Goal: Find specific page/section: Find specific page/section

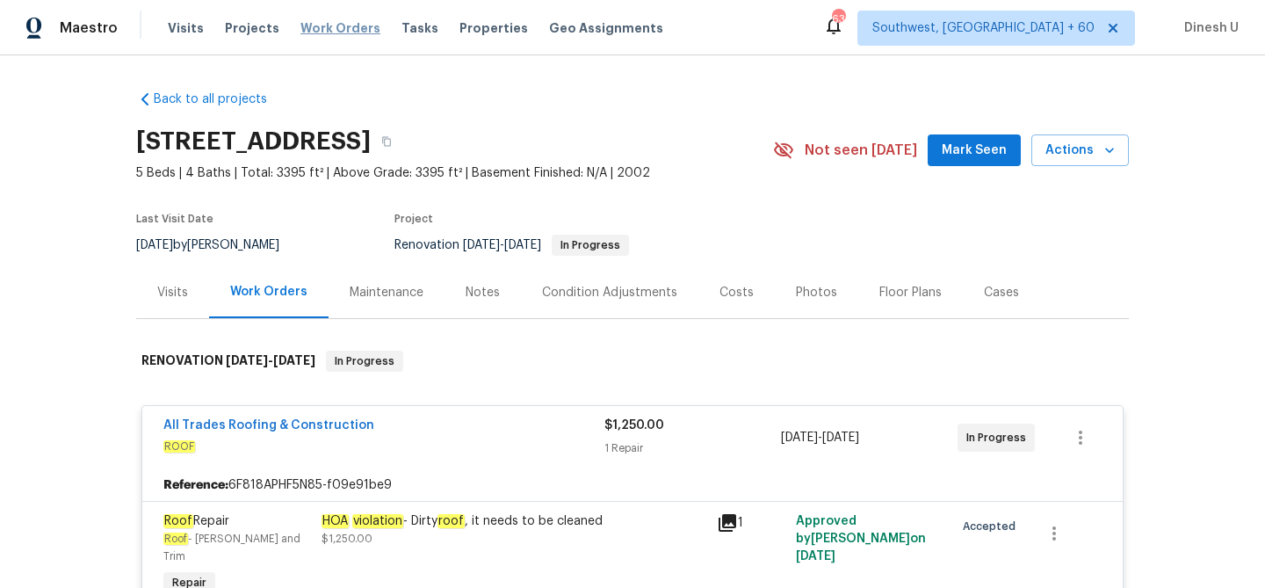
click at [313, 26] on span "Work Orders" at bounding box center [340, 28] width 80 height 18
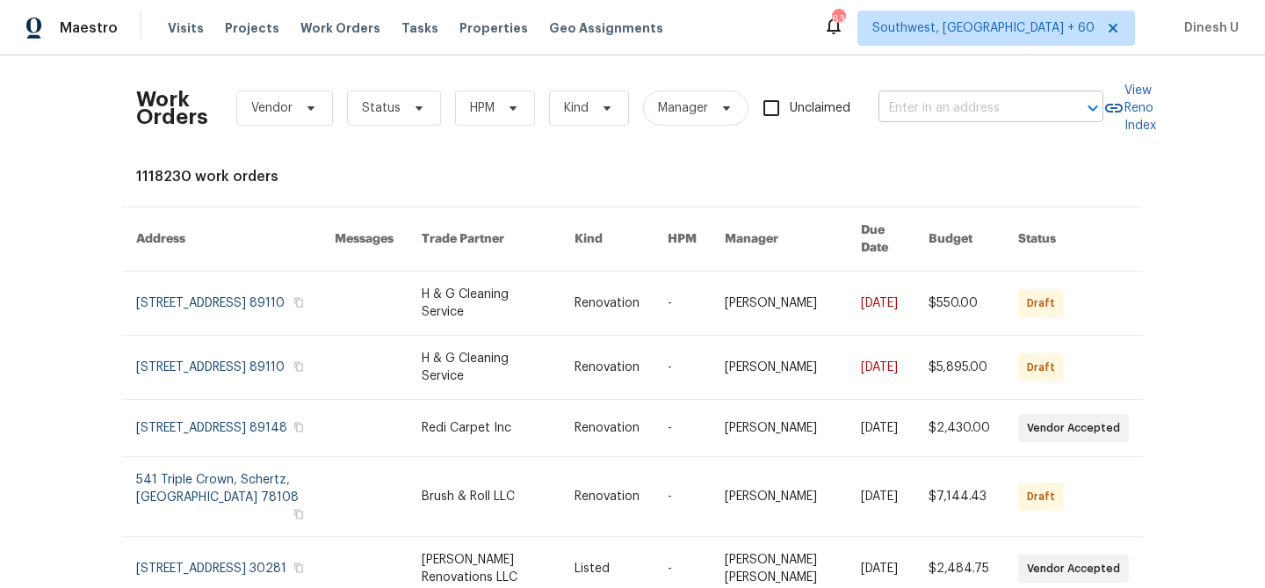
click at [928, 109] on input "text" at bounding box center [966, 108] width 176 height 27
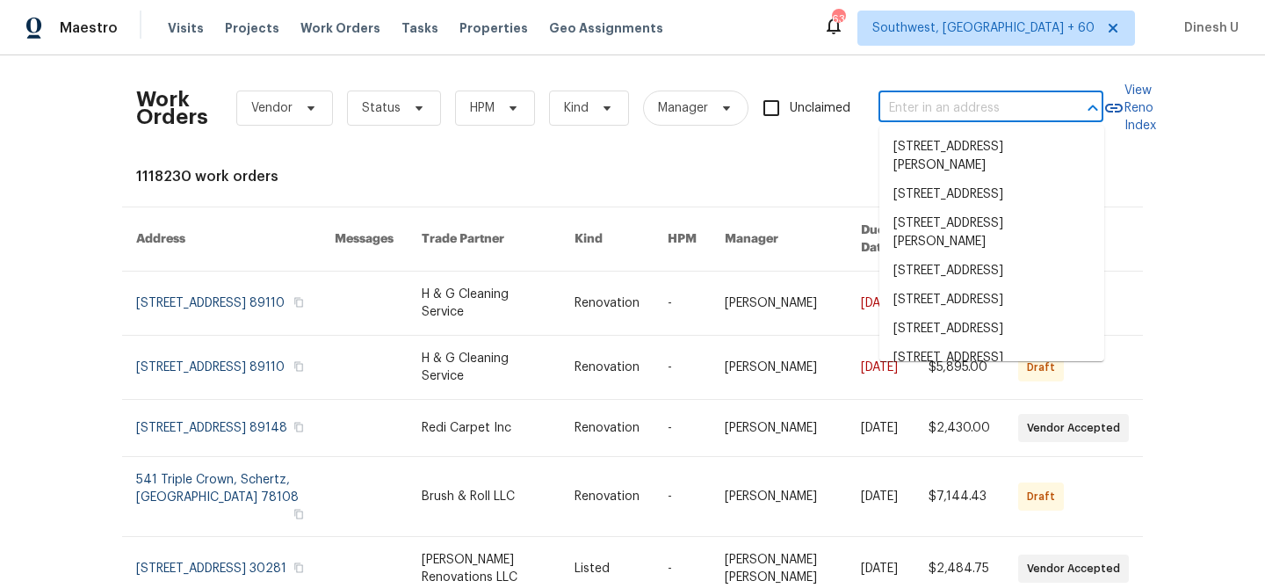
click at [928, 109] on input "text" at bounding box center [966, 108] width 176 height 27
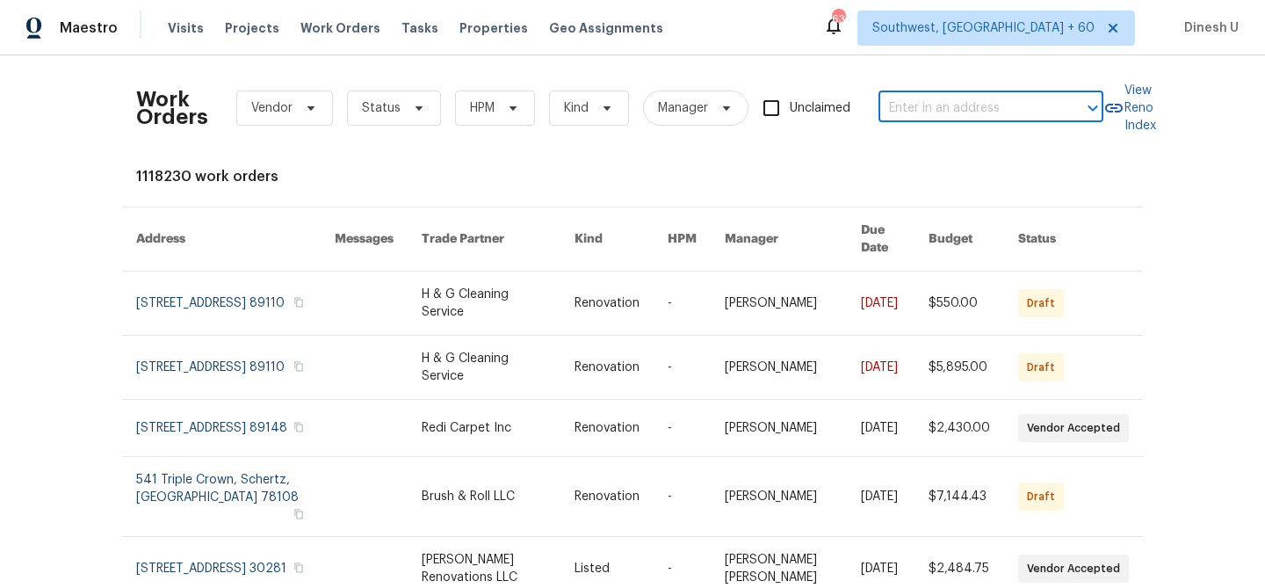
paste input "[STREET_ADDRESS]"
type input "[STREET_ADDRESS]"
click at [931, 152] on li "[STREET_ADDRESS]" at bounding box center [991, 147] width 225 height 29
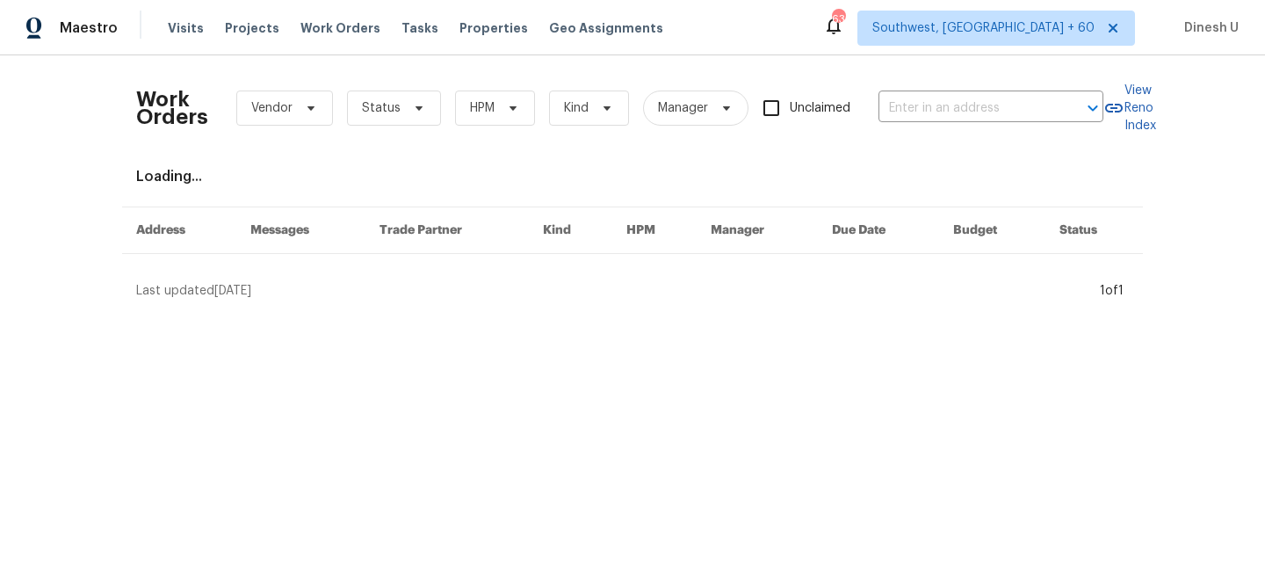
type input "[STREET_ADDRESS]"
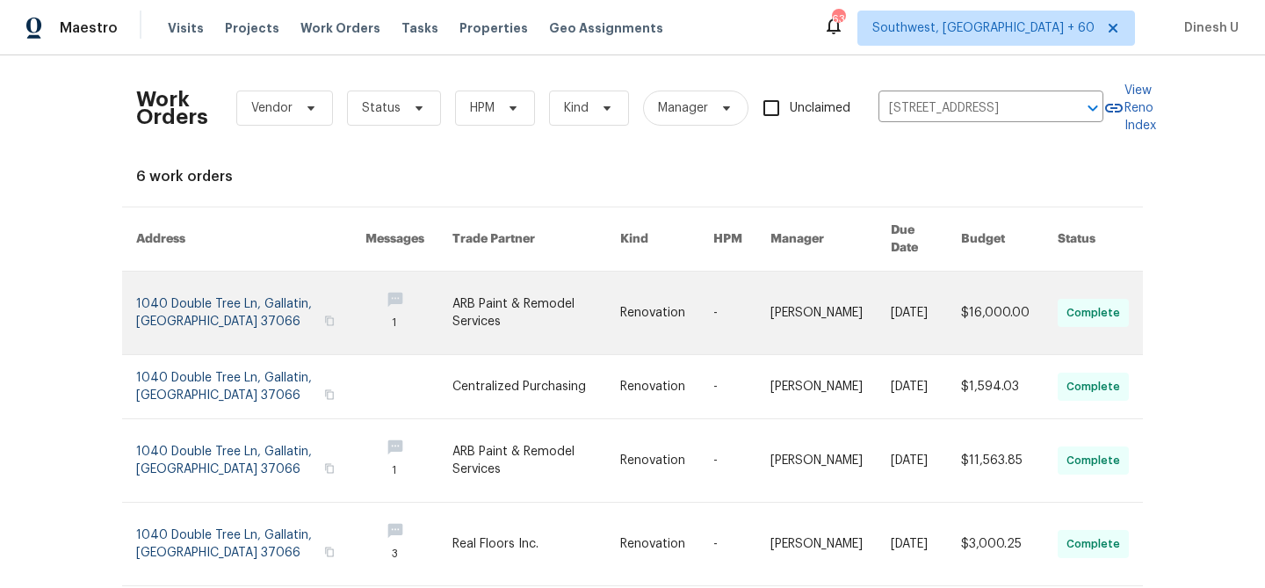
click at [191, 285] on link at bounding box center [250, 312] width 229 height 83
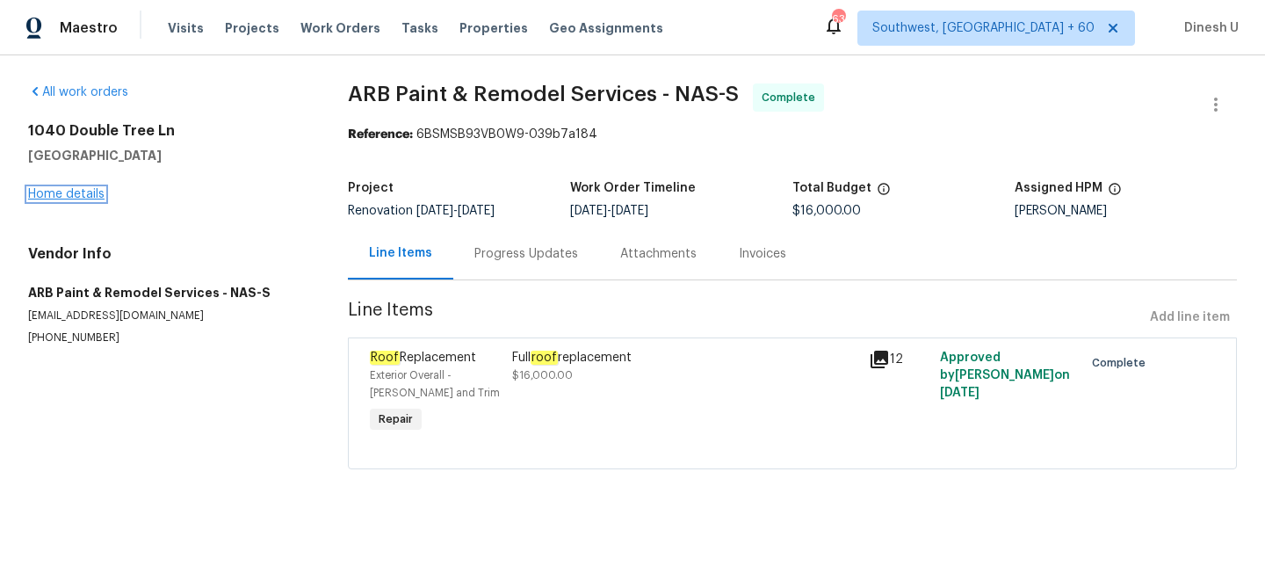
click at [46, 191] on link "Home details" at bounding box center [66, 194] width 76 height 12
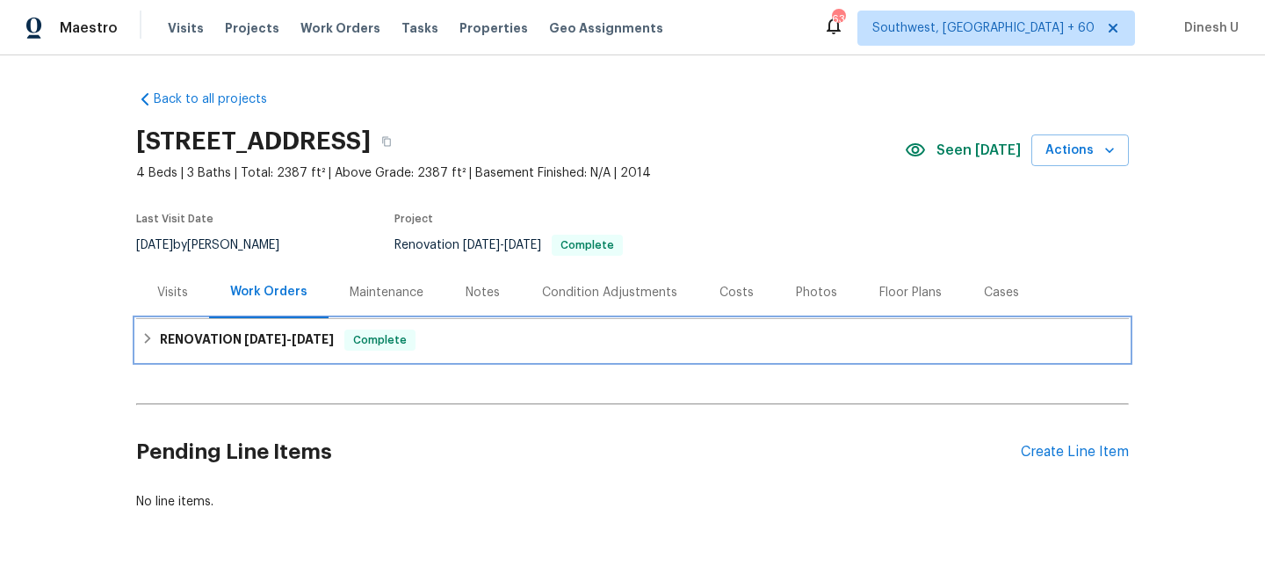
click at [270, 343] on span "[DATE]" at bounding box center [265, 339] width 42 height 12
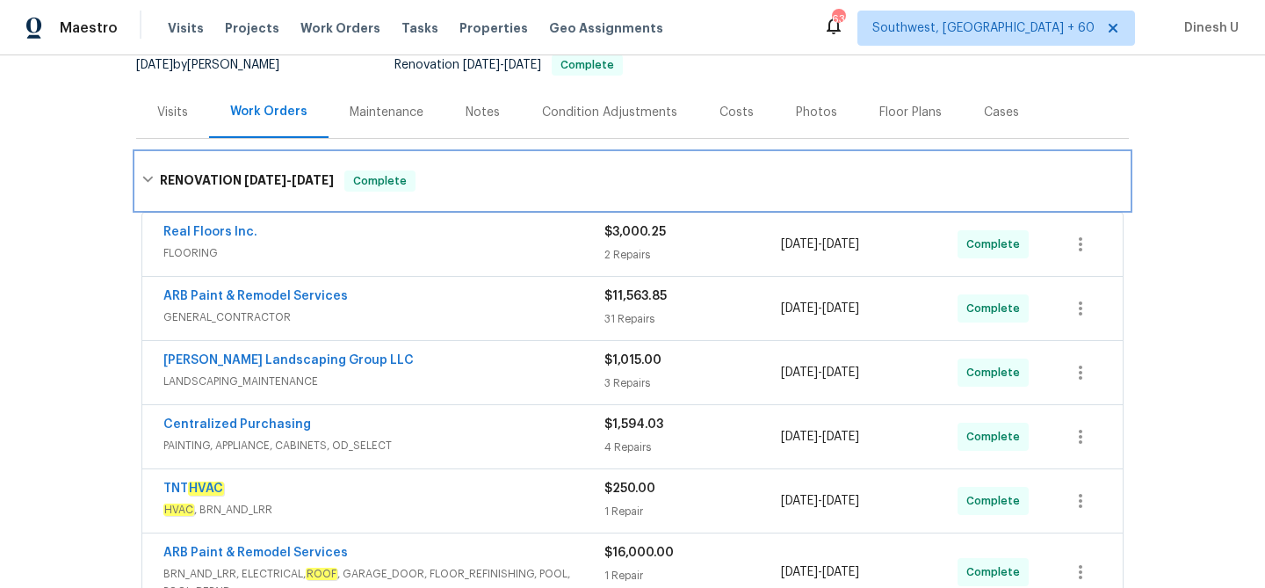
scroll to position [206, 0]
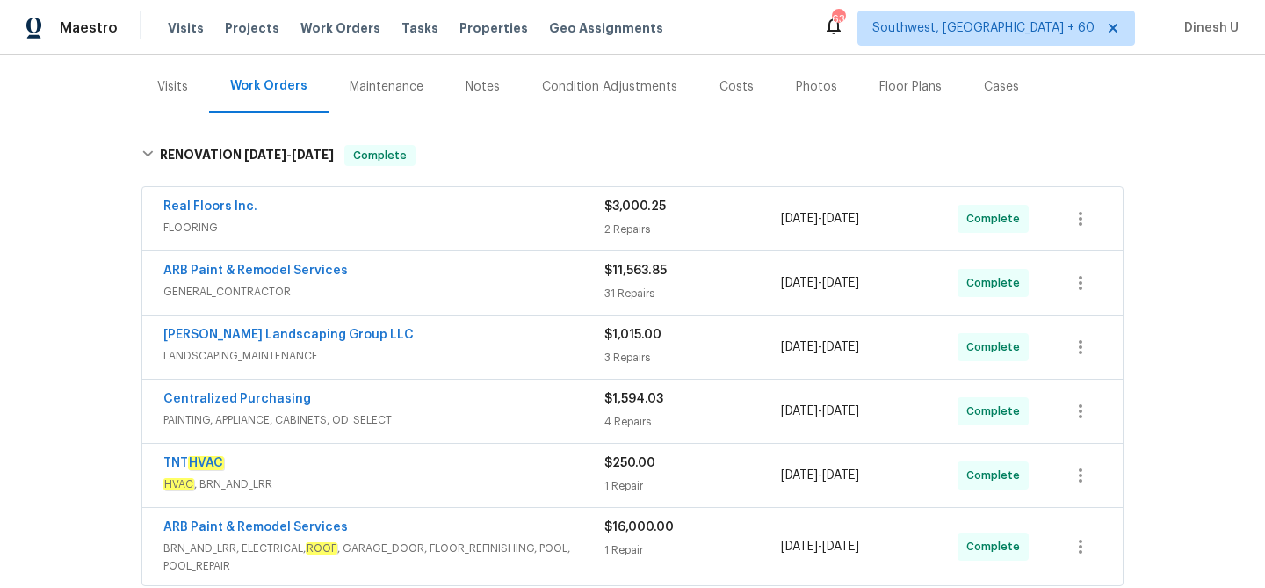
click at [633, 227] on div "2 Repairs" at bounding box center [692, 229] width 177 height 18
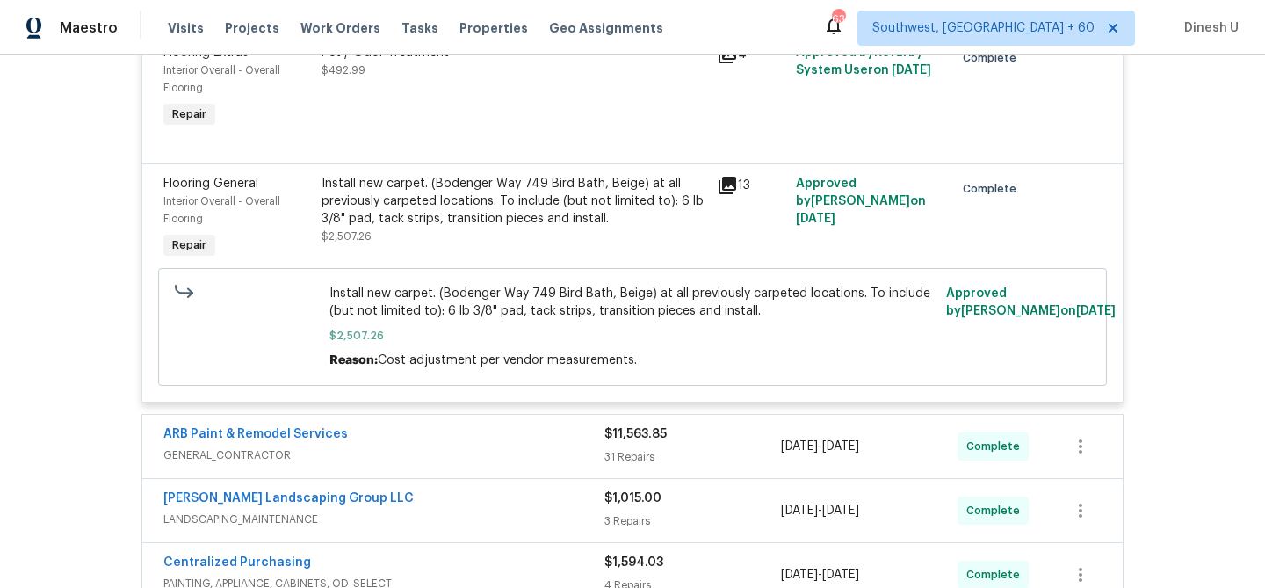
scroll to position [476, 0]
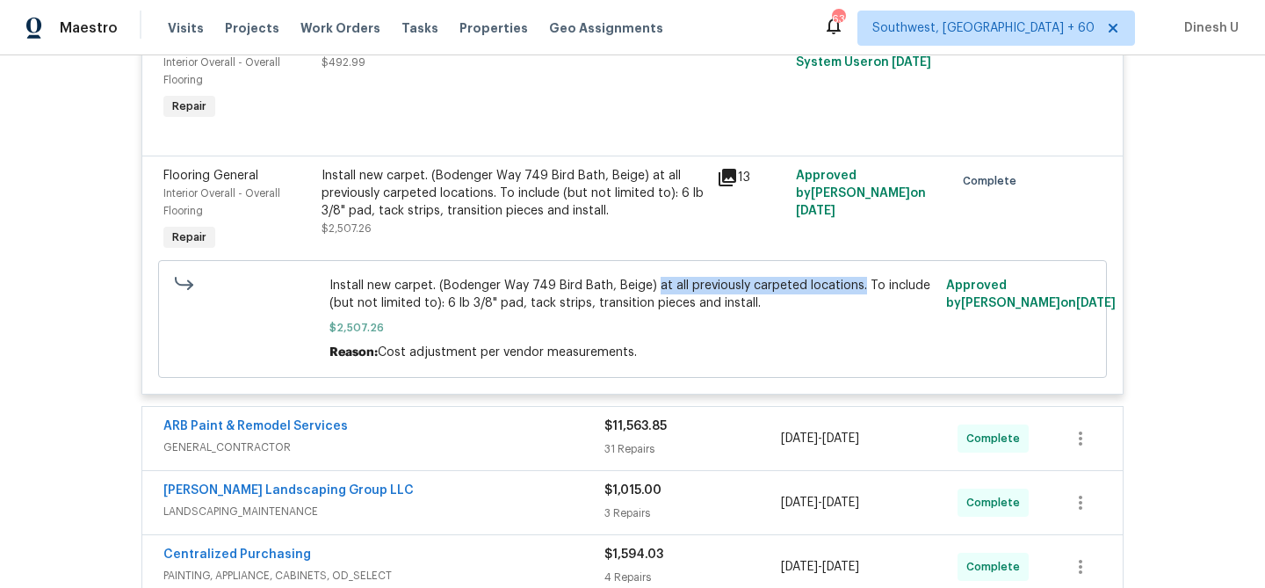
drag, startPoint x: 650, startPoint y: 285, endPoint x: 855, endPoint y: 289, distance: 204.7
click at [855, 289] on span "Install new carpet. (Bodenger Way 749 Bird Bath, Beige) at all previously carpe…" at bounding box center [632, 294] width 607 height 35
copy span "at all previously carpeted locations."
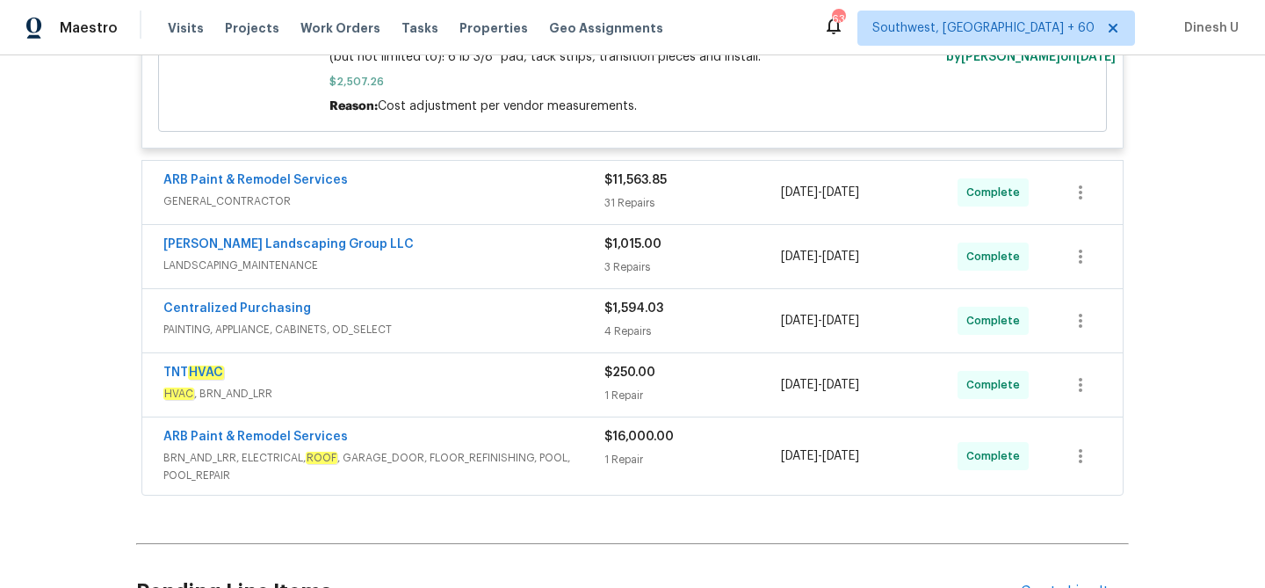
scroll to position [729, 0]
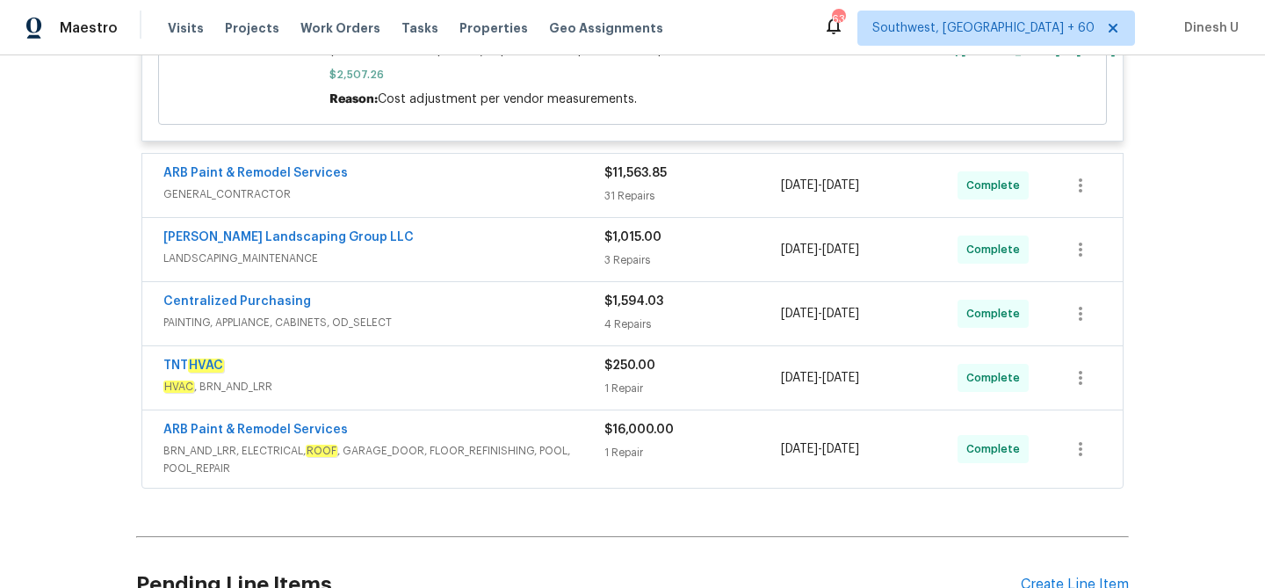
click at [634, 188] on div "$11,563.85 31 Repairs" at bounding box center [692, 185] width 177 height 42
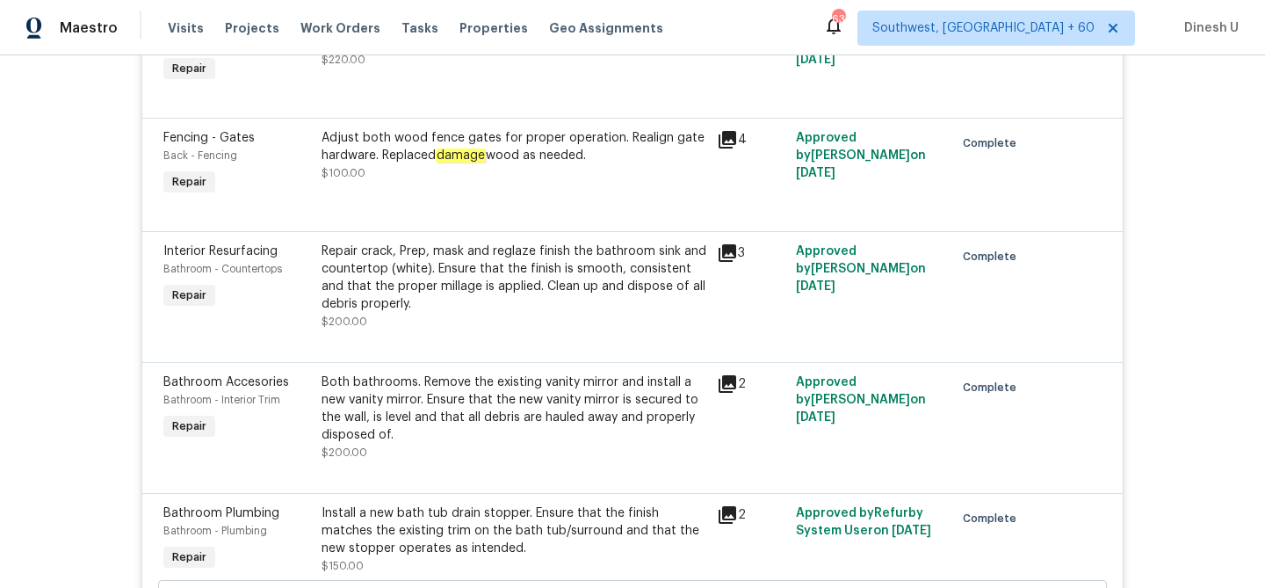
scroll to position [977, 0]
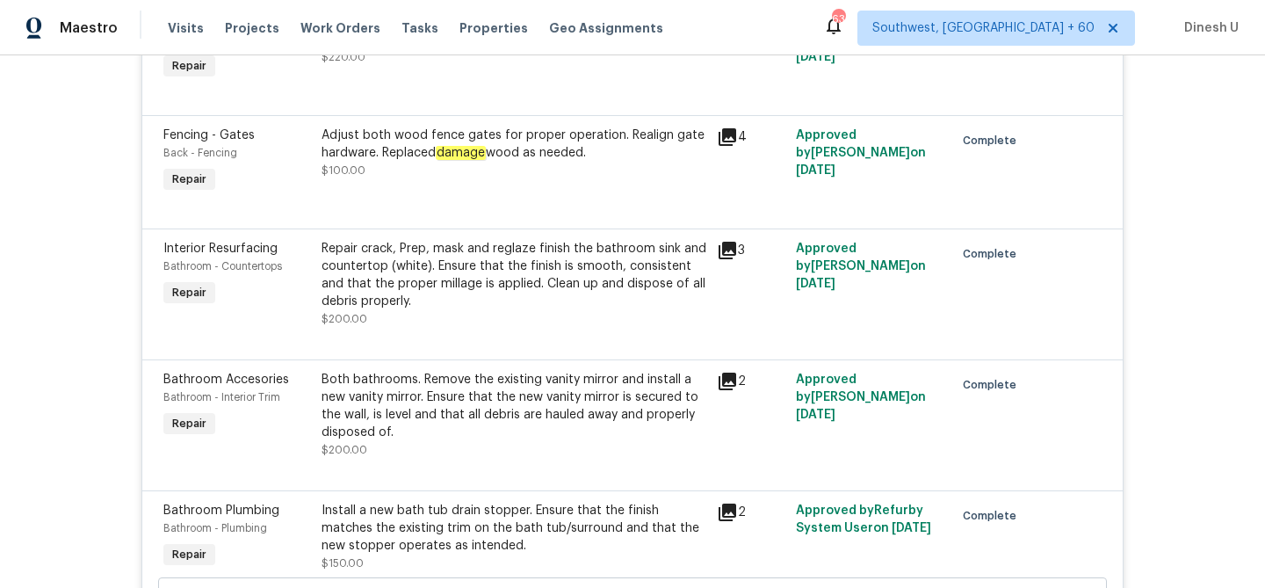
click at [726, 136] on icon at bounding box center [727, 137] width 18 height 18
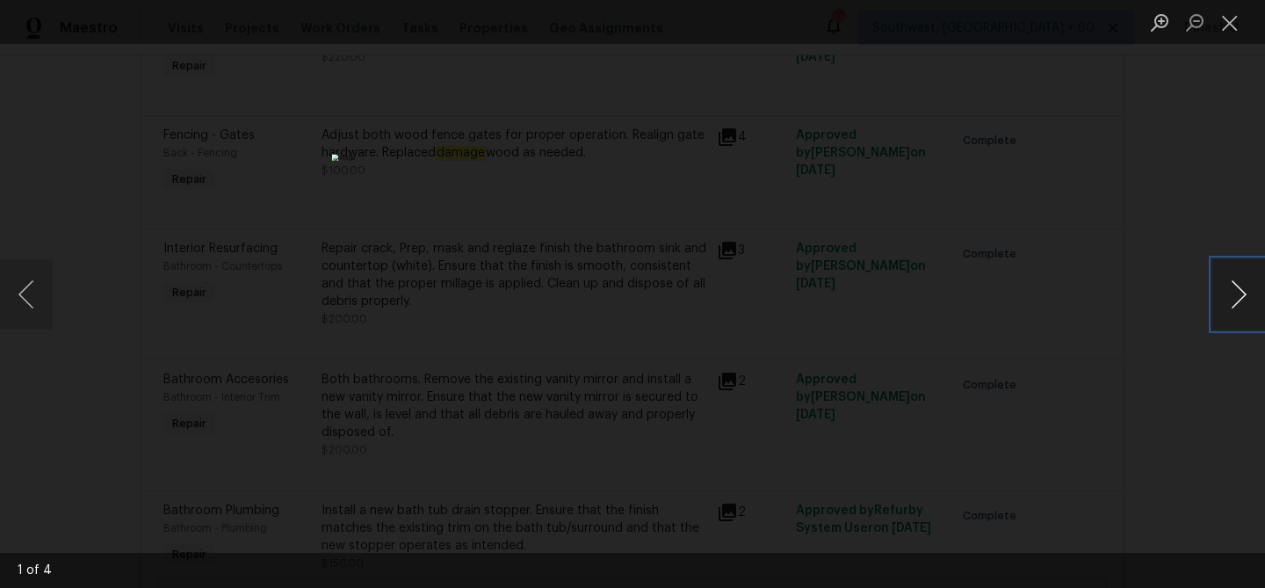
click at [1231, 291] on button "Next image" at bounding box center [1238, 294] width 53 height 70
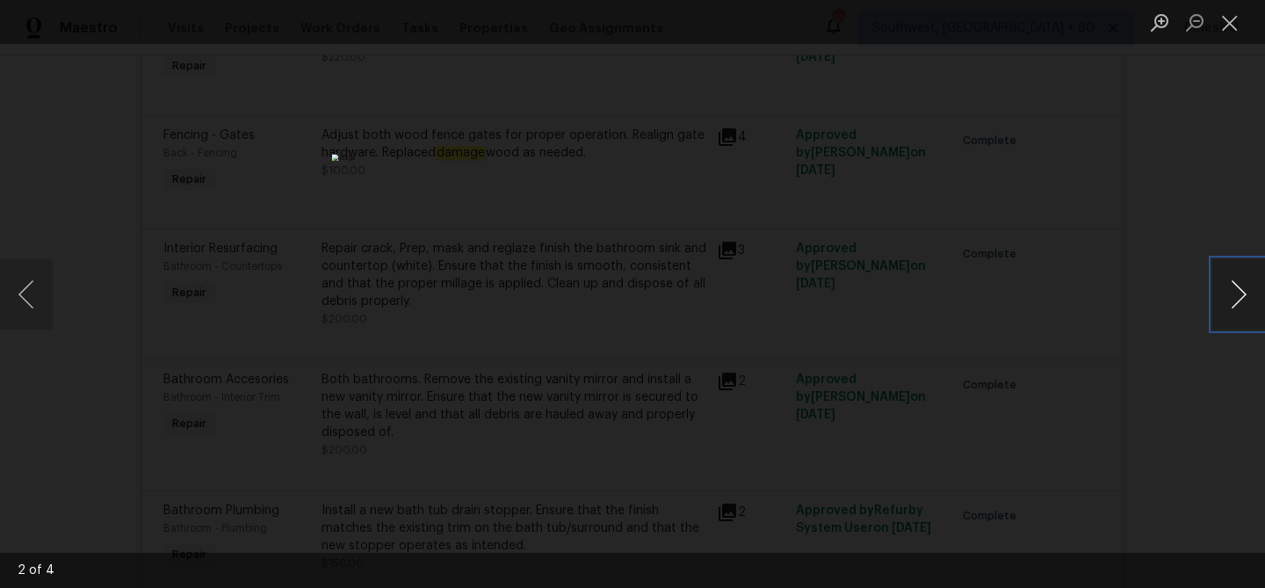
click at [1231, 291] on button "Next image" at bounding box center [1238, 294] width 53 height 70
click at [1229, 25] on button "Close lightbox" at bounding box center [1229, 22] width 35 height 31
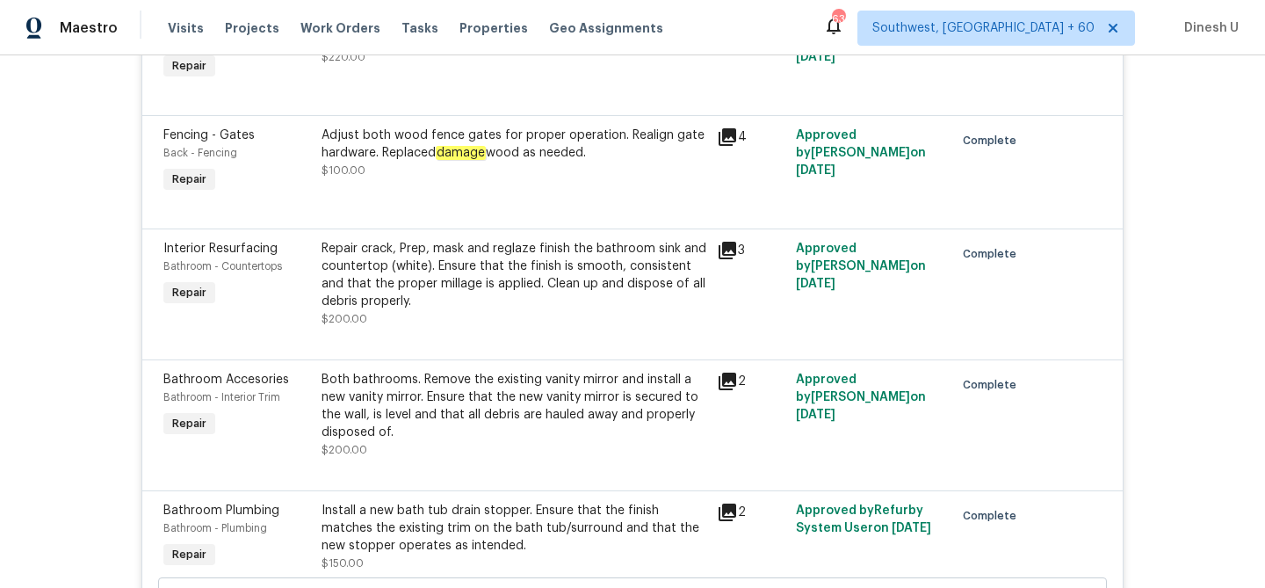
click at [454, 148] on em "damage" at bounding box center [461, 153] width 50 height 14
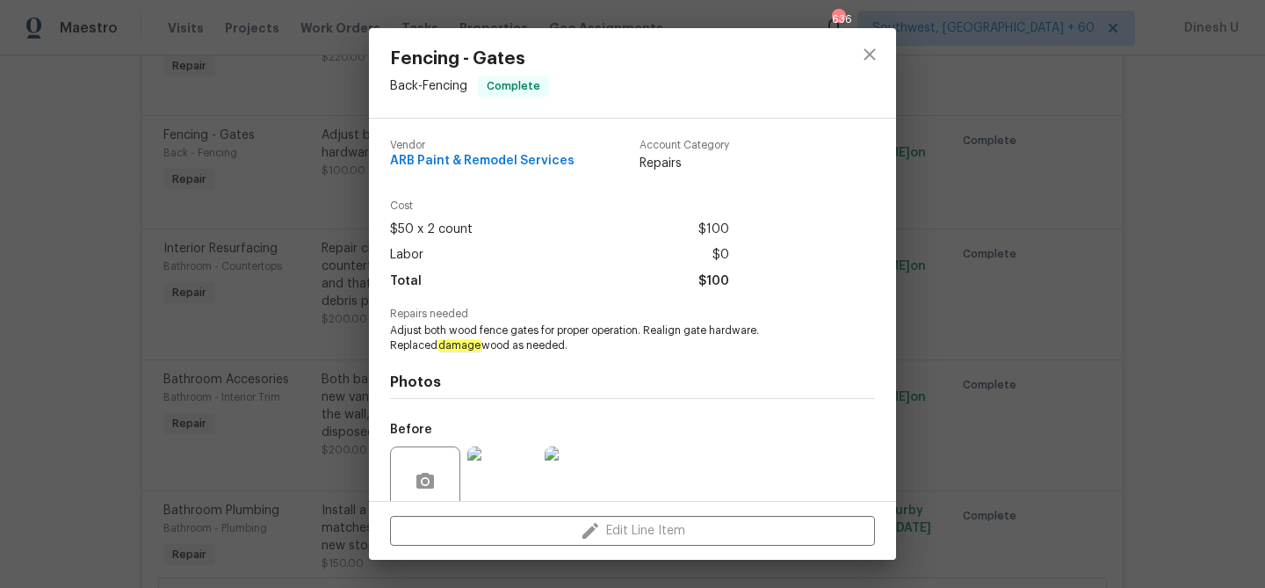
drag, startPoint x: 763, startPoint y: 329, endPoint x: 758, endPoint y: 342, distance: 13.4
click at [758, 342] on span "Adjust both wood fence gates for proper operation. Realign gate hardware. Repla…" at bounding box center [608, 338] width 437 height 30
copy span "Replaced damage wood as needed."
click at [333, 254] on div "Fencing - Gates Back - Fencing Complete Vendor ARB Paint & Remodel Services Acc…" at bounding box center [632, 294] width 1265 height 588
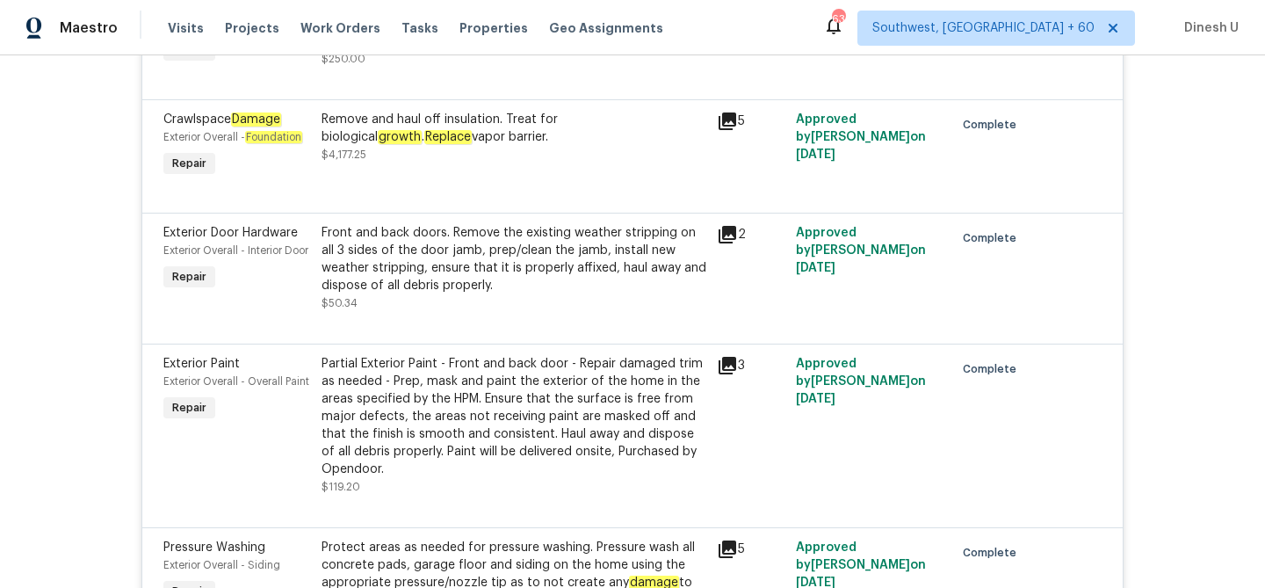
scroll to position [2411, 0]
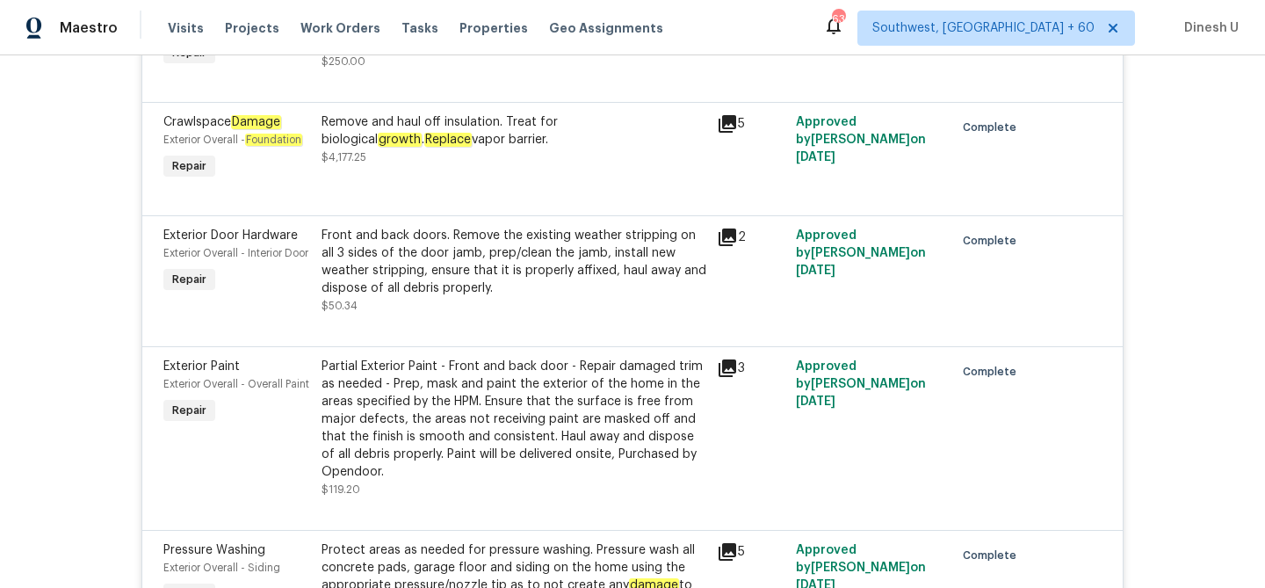
click at [538, 139] on div "Remove and haul off insulation. Treat for biological growth . Replace vapor bar…" at bounding box center [513, 130] width 385 height 35
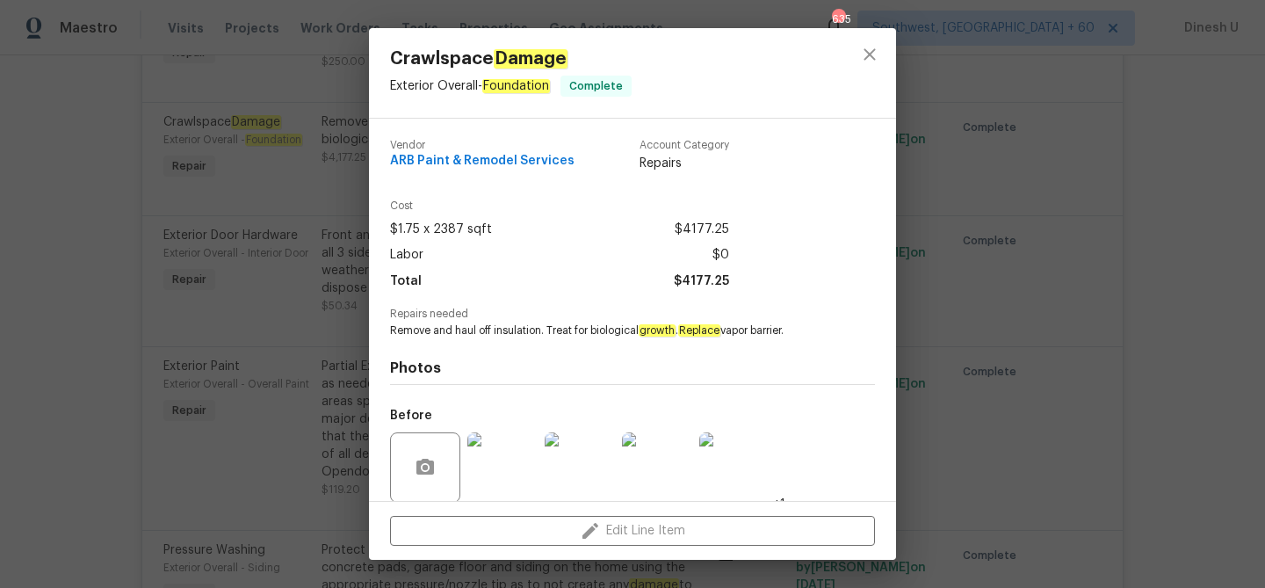
click at [314, 250] on div "Crawlspace Damage Exterior Overall - Foundation Complete Vendor ARB Paint & Rem…" at bounding box center [632, 294] width 1265 height 588
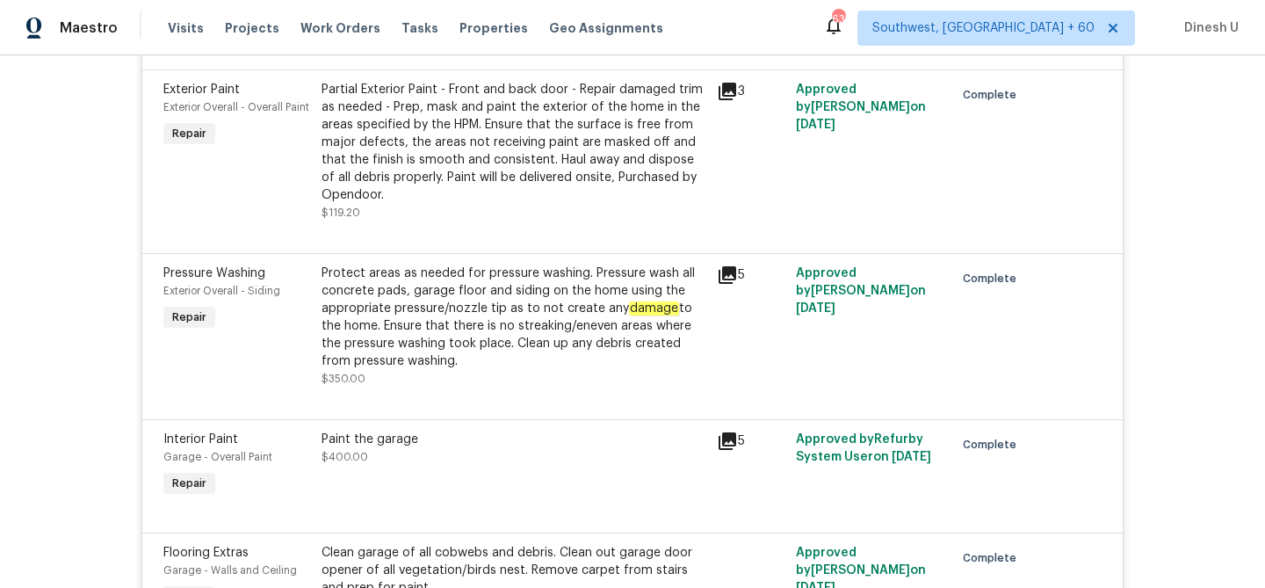
scroll to position [2703, 0]
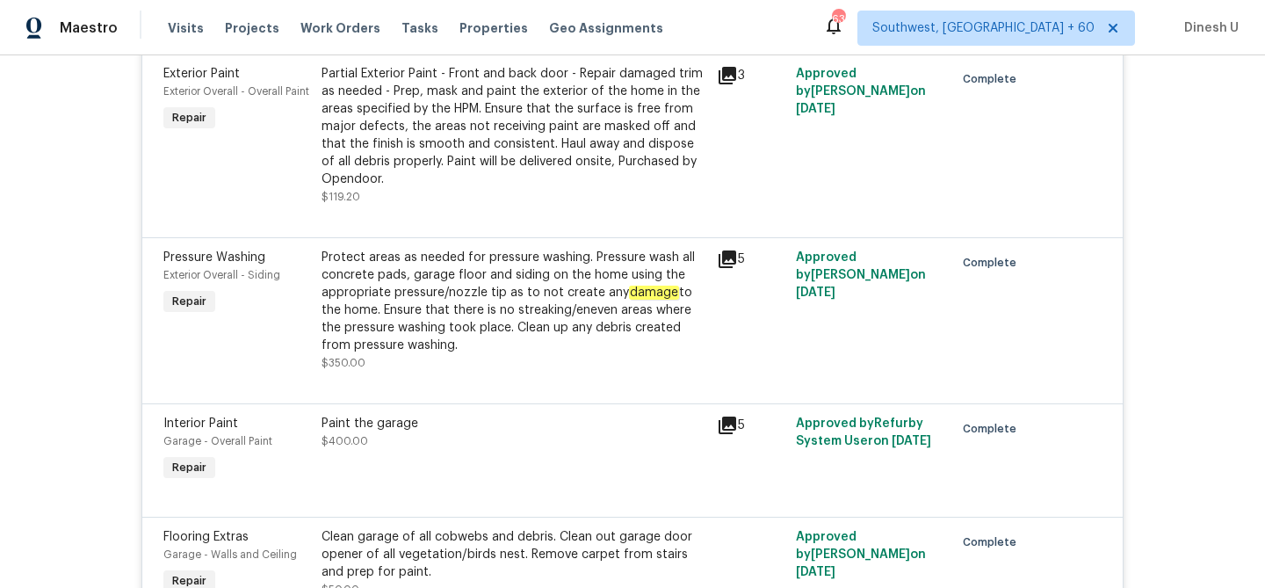
click at [476, 116] on div "Partial Exterior Paint - Front and back door - Repair damaged trim as needed - …" at bounding box center [513, 126] width 385 height 123
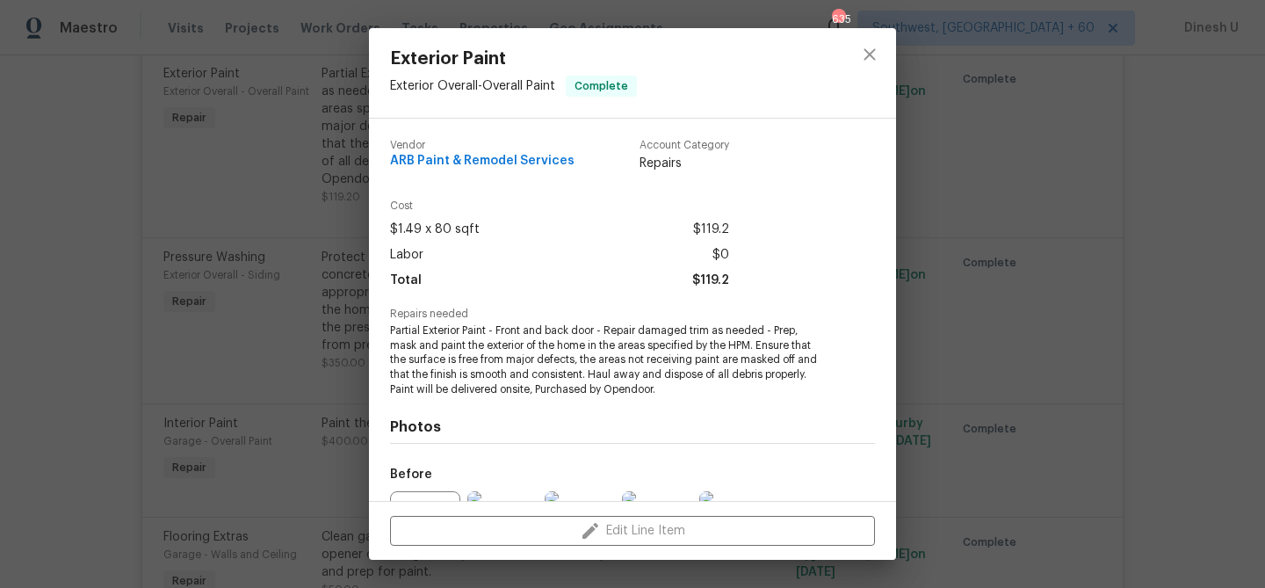
click at [283, 97] on div "Exterior Paint Exterior Overall - Overall Paint Complete Vendor ARB Paint & Rem…" at bounding box center [632, 294] width 1265 height 588
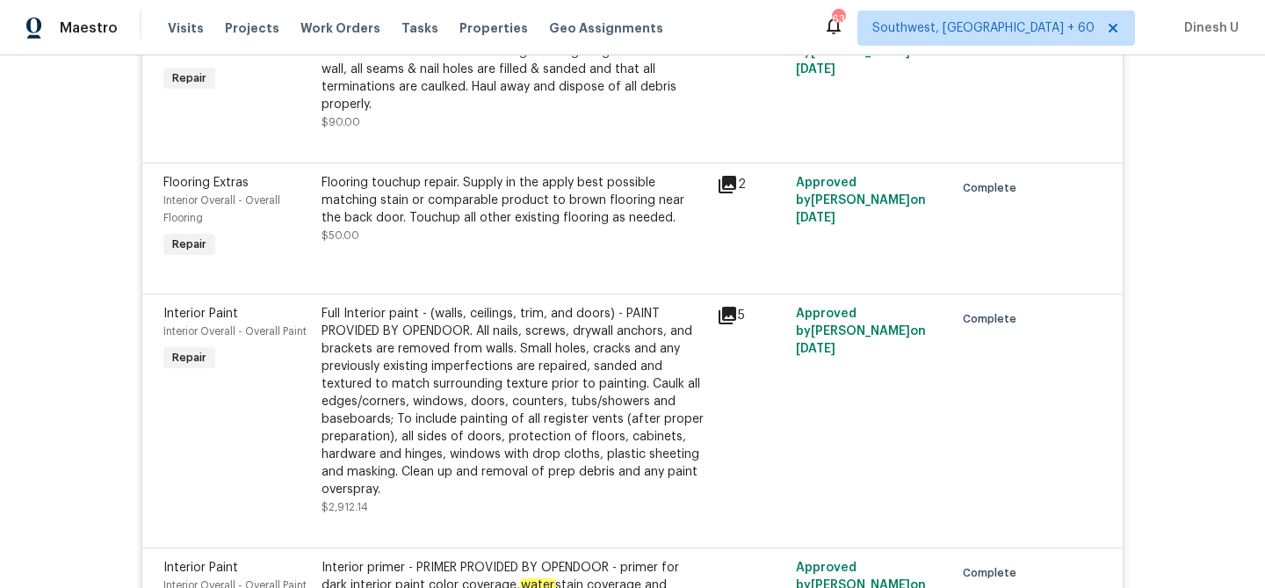
scroll to position [4094, 0]
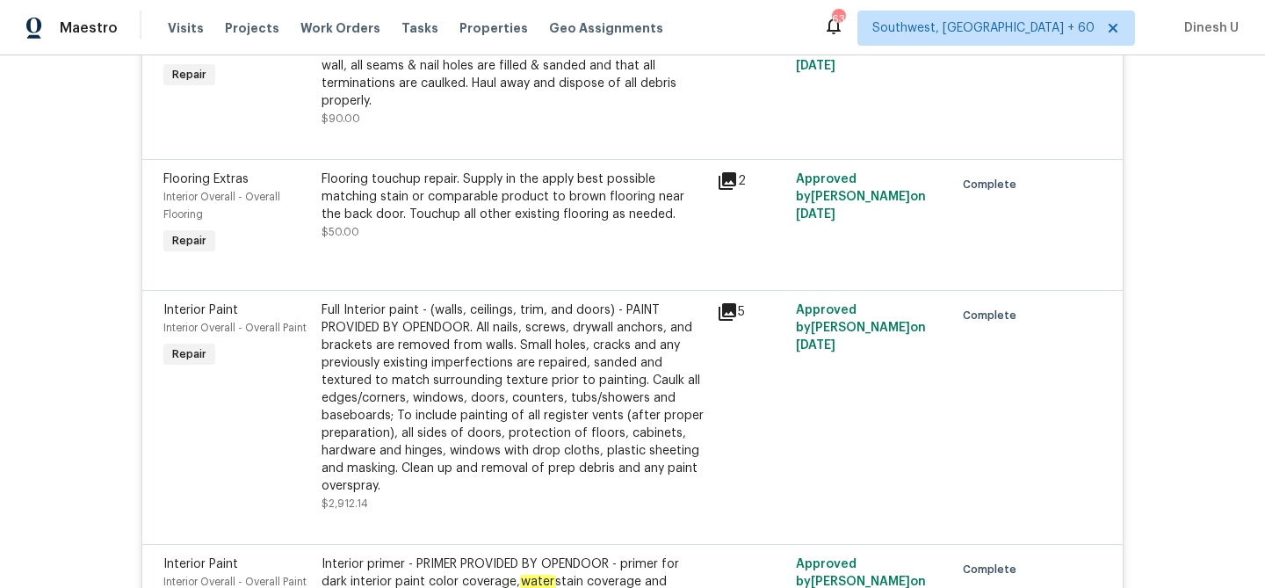
click at [730, 170] on icon at bounding box center [727, 180] width 21 height 21
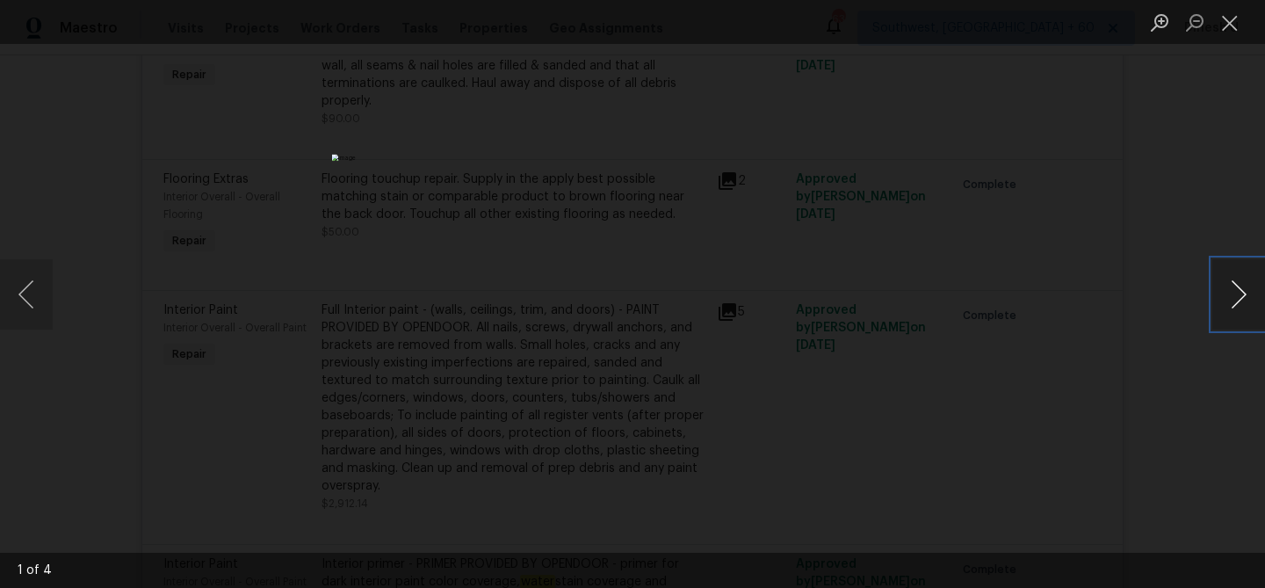
click at [1238, 296] on button "Next image" at bounding box center [1238, 294] width 53 height 70
click at [1233, 34] on button "Close lightbox" at bounding box center [1229, 22] width 35 height 31
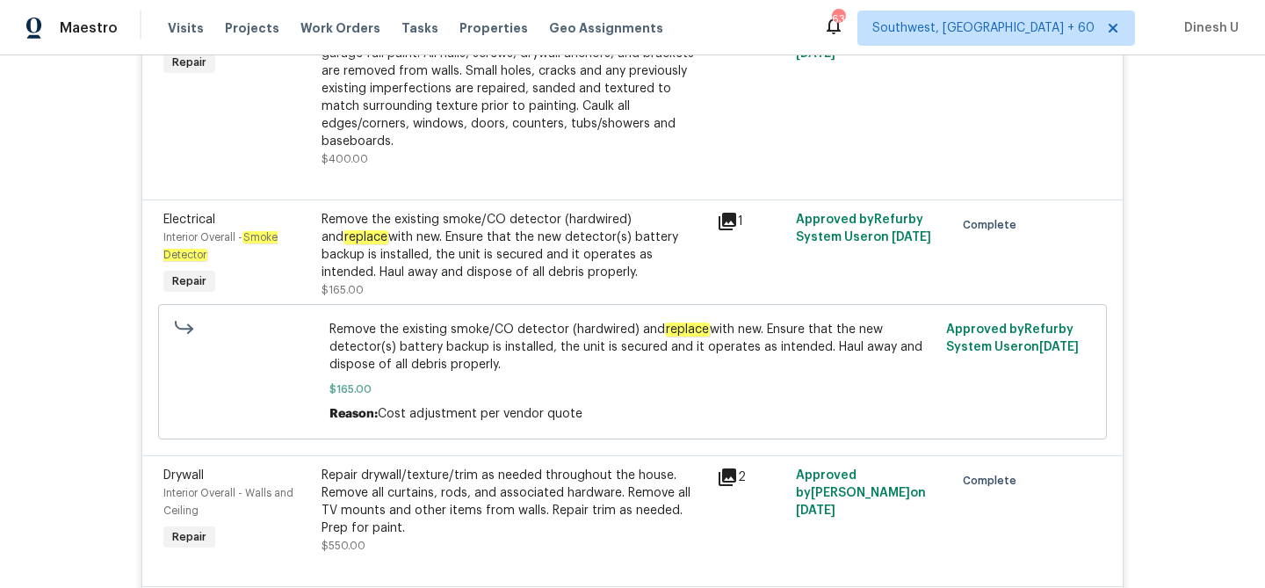
scroll to position [4643, 0]
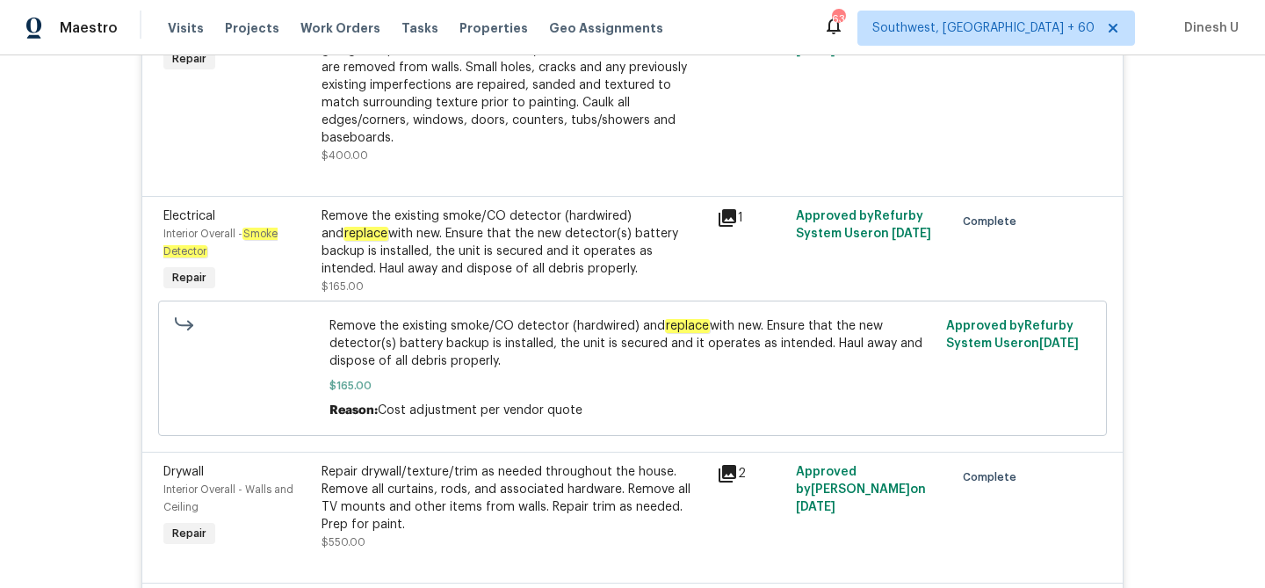
click at [458, 207] on div "Remove the existing smoke/CO detector (hardwired) and replace with new. Ensure …" at bounding box center [513, 242] width 385 height 70
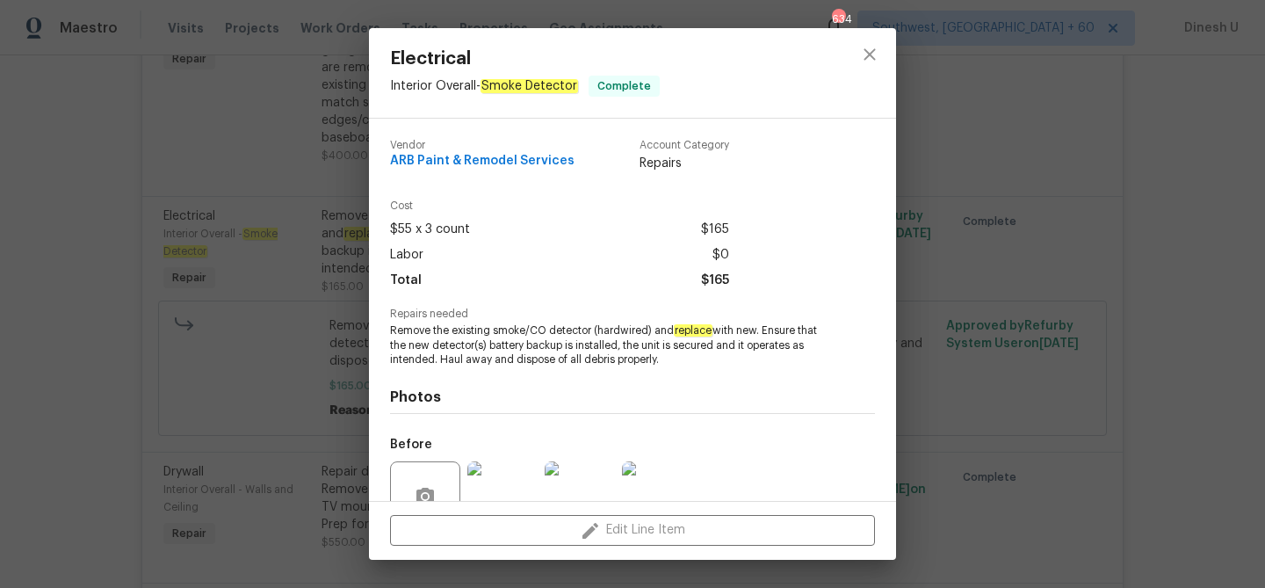
click at [314, 239] on div "Electrical Interior Overall - Smoke Detector Complete Vendor ARB Paint & Remode…" at bounding box center [632, 294] width 1265 height 588
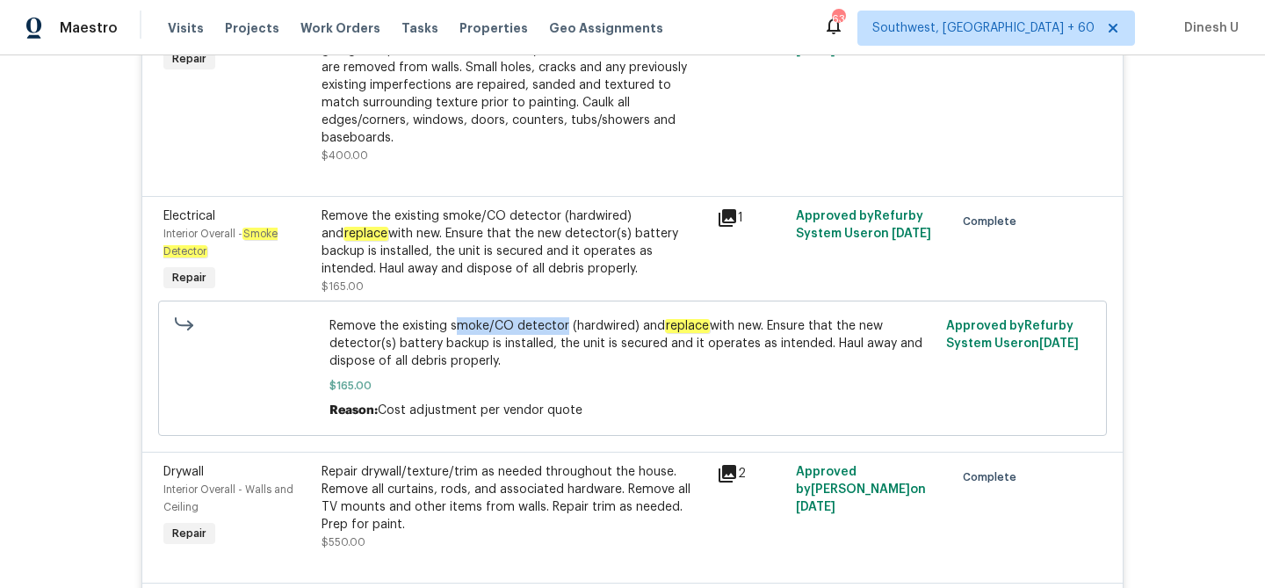
drag, startPoint x: 452, startPoint y: 287, endPoint x: 562, endPoint y: 293, distance: 110.0
click at [562, 317] on span "Remove the existing smoke/CO detector (hardwired) and replace with new. Ensure …" at bounding box center [632, 343] width 607 height 53
copy span "moke/CO detector"
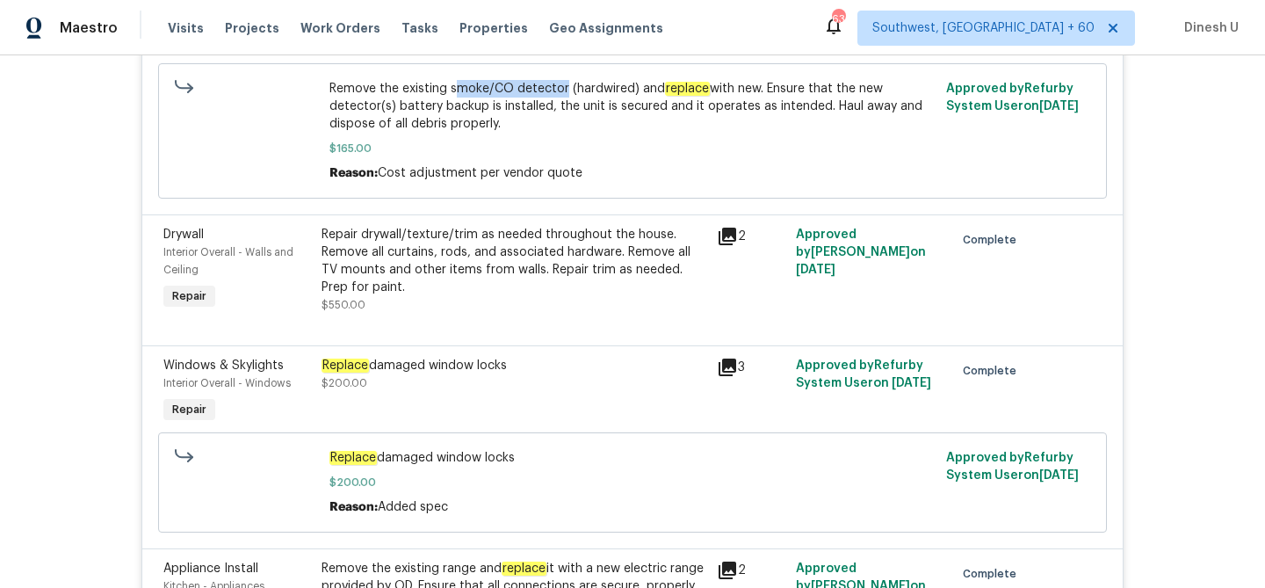
scroll to position [4926, 0]
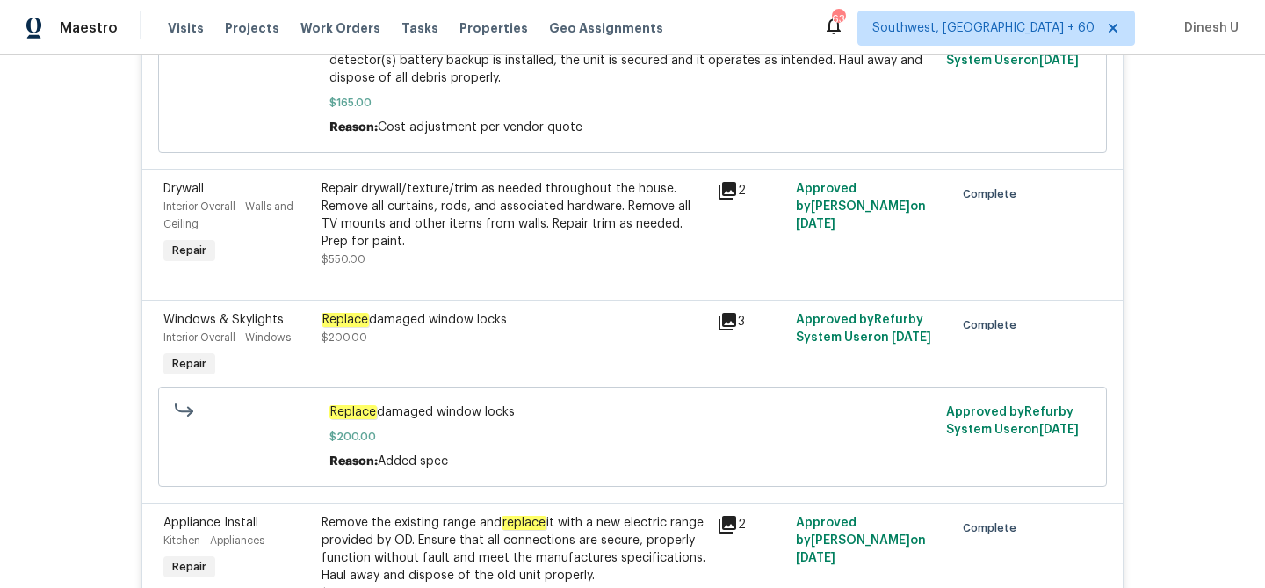
click at [733, 182] on icon at bounding box center [727, 191] width 18 height 18
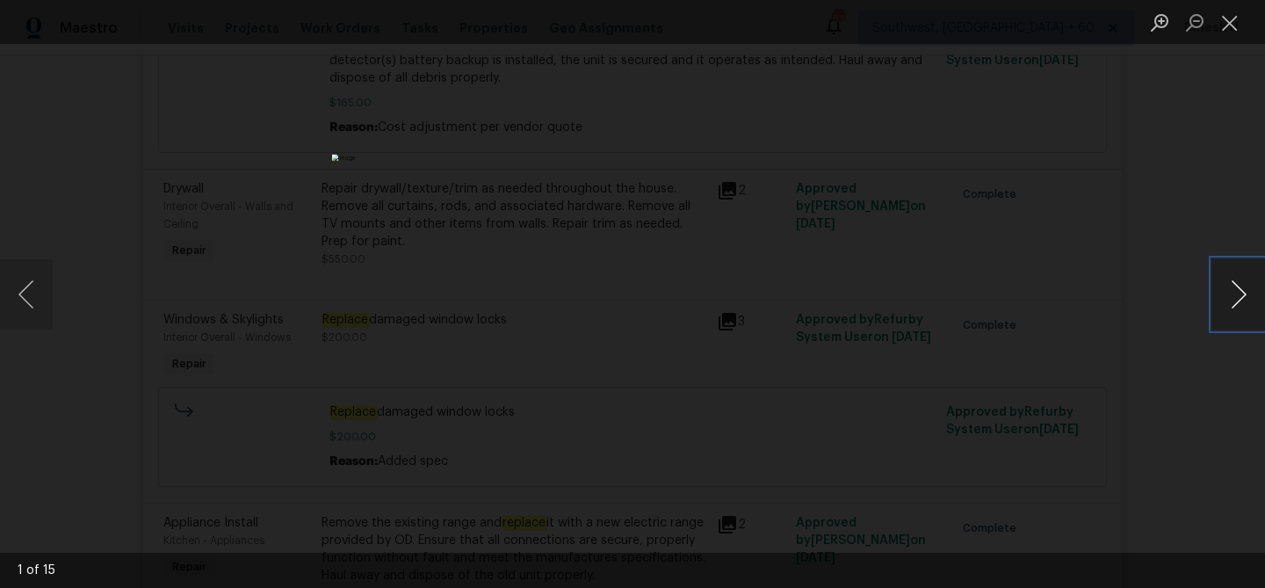
click at [1231, 292] on button "Next image" at bounding box center [1238, 294] width 53 height 70
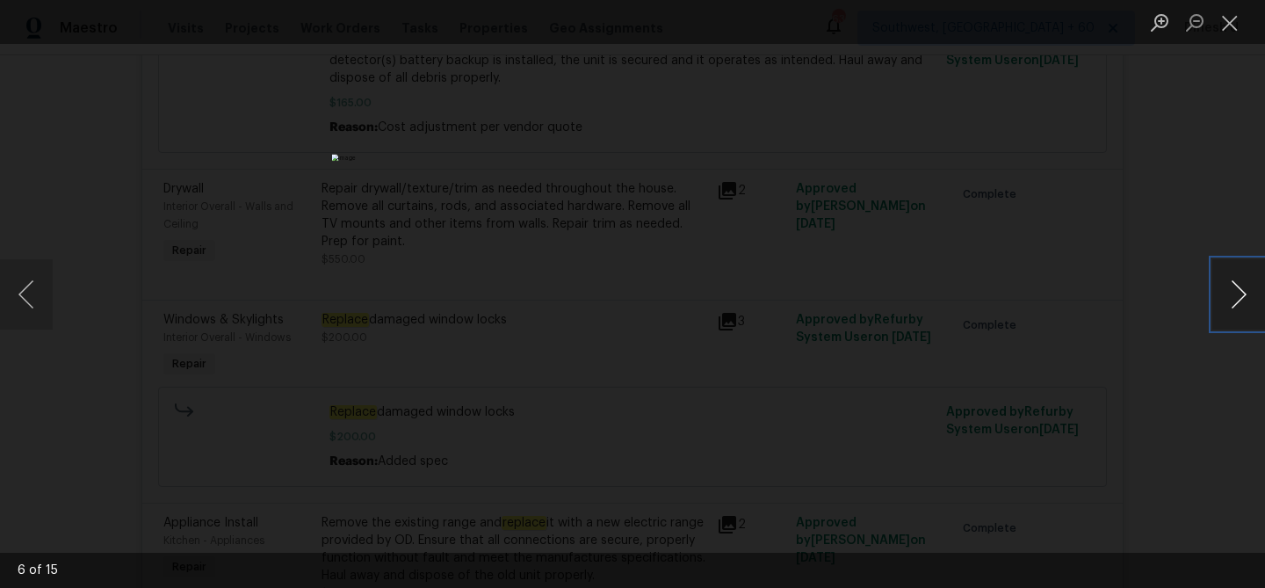
click at [1231, 292] on button "Next image" at bounding box center [1238, 294] width 53 height 70
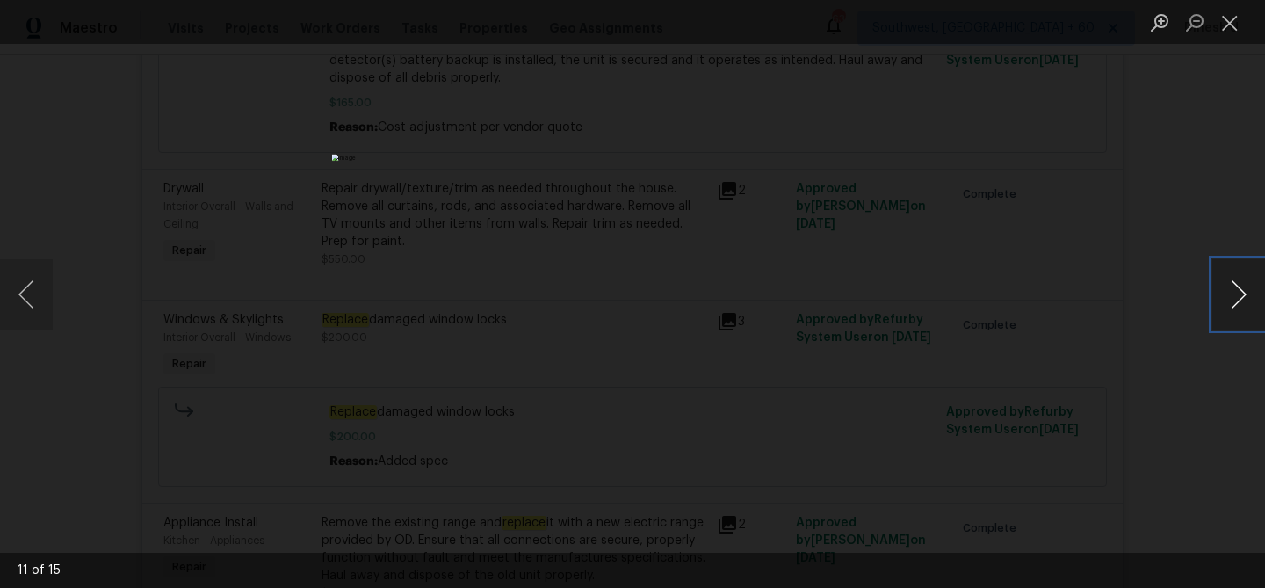
click at [1231, 292] on button "Next image" at bounding box center [1238, 294] width 53 height 70
click at [1228, 11] on button "Close lightbox" at bounding box center [1229, 22] width 35 height 31
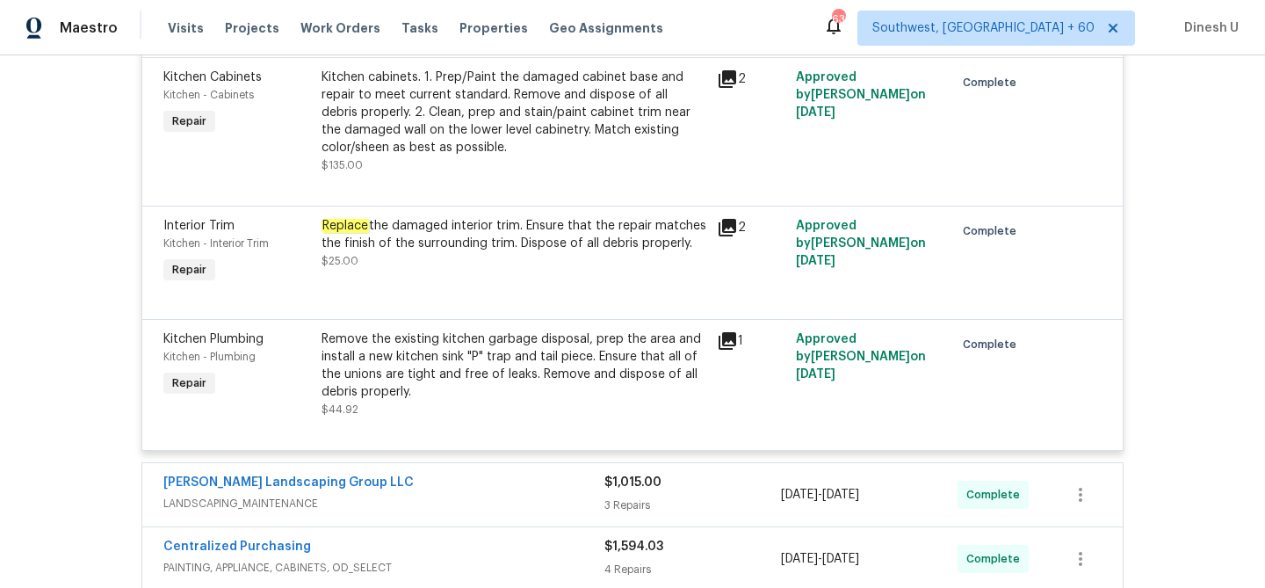
scroll to position [5641, 0]
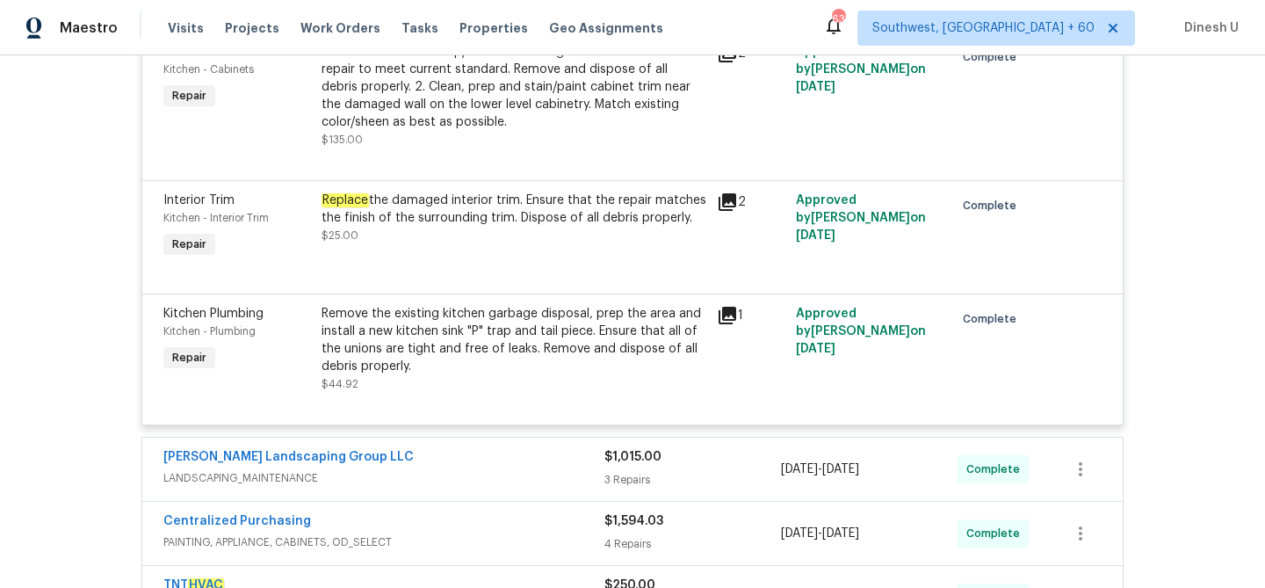
click at [500, 305] on div "Remove the existing kitchen garbage disposal, prep the area and install a new k…" at bounding box center [513, 340] width 385 height 70
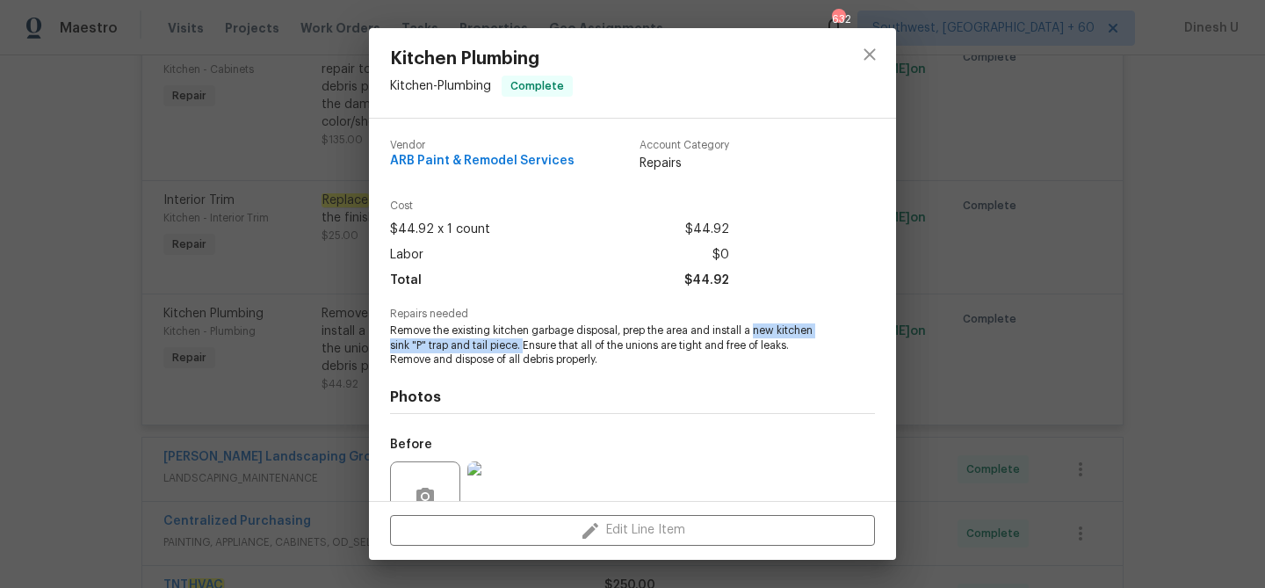
drag, startPoint x: 753, startPoint y: 333, endPoint x: 524, endPoint y: 340, distance: 228.5
click at [523, 341] on span "Remove the existing kitchen garbage disposal, prep the area and install a new k…" at bounding box center [608, 345] width 437 height 44
copy span "new kitchen sink "P" trap and tail piece."
click at [293, 297] on div "Kitchen Plumbing Kitchen - Plumbing Complete Vendor ARB Paint & Remodel Service…" at bounding box center [632, 294] width 1265 height 588
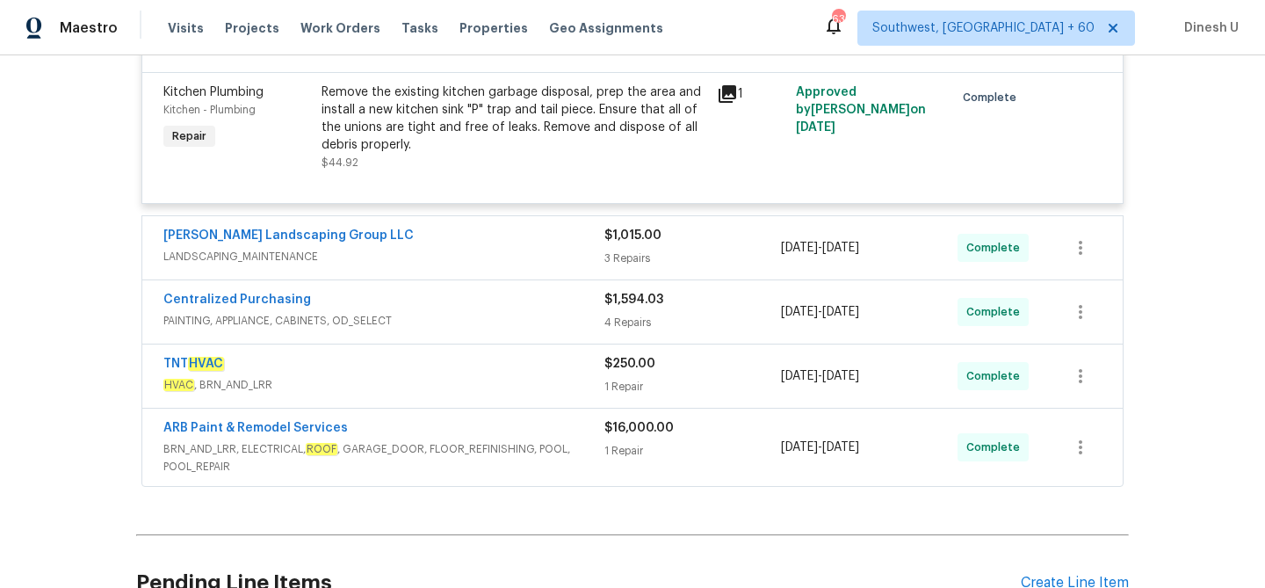
scroll to position [5887, 0]
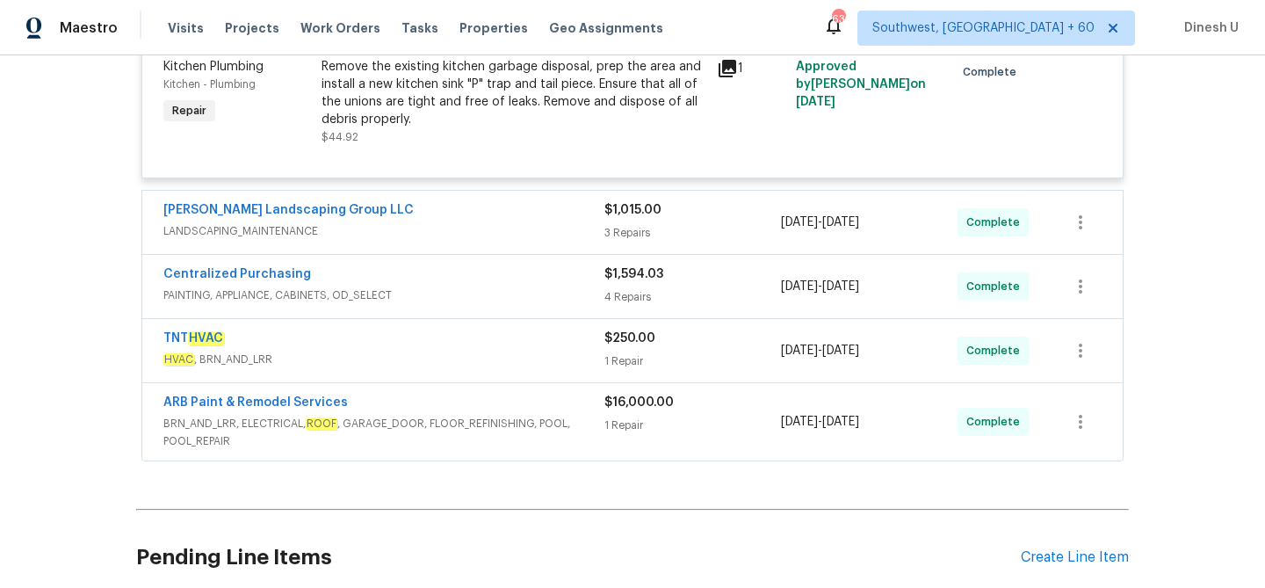
click at [627, 224] on div "3 Repairs" at bounding box center [692, 233] width 177 height 18
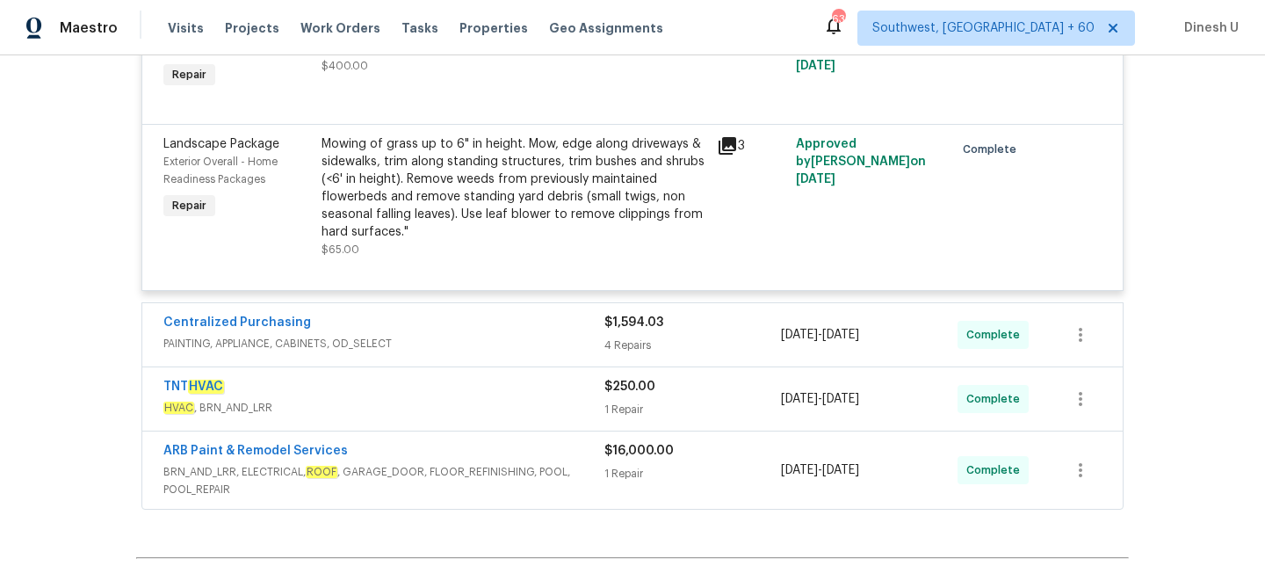
scroll to position [6303, 0]
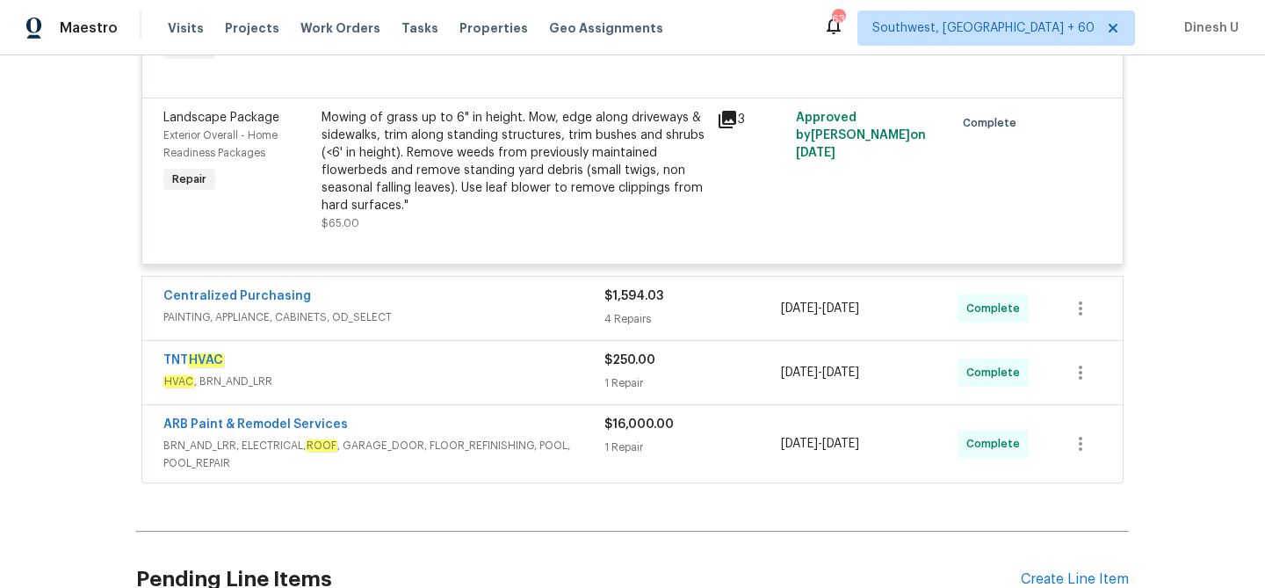
click at [626, 310] on div "4 Repairs" at bounding box center [692, 319] width 177 height 18
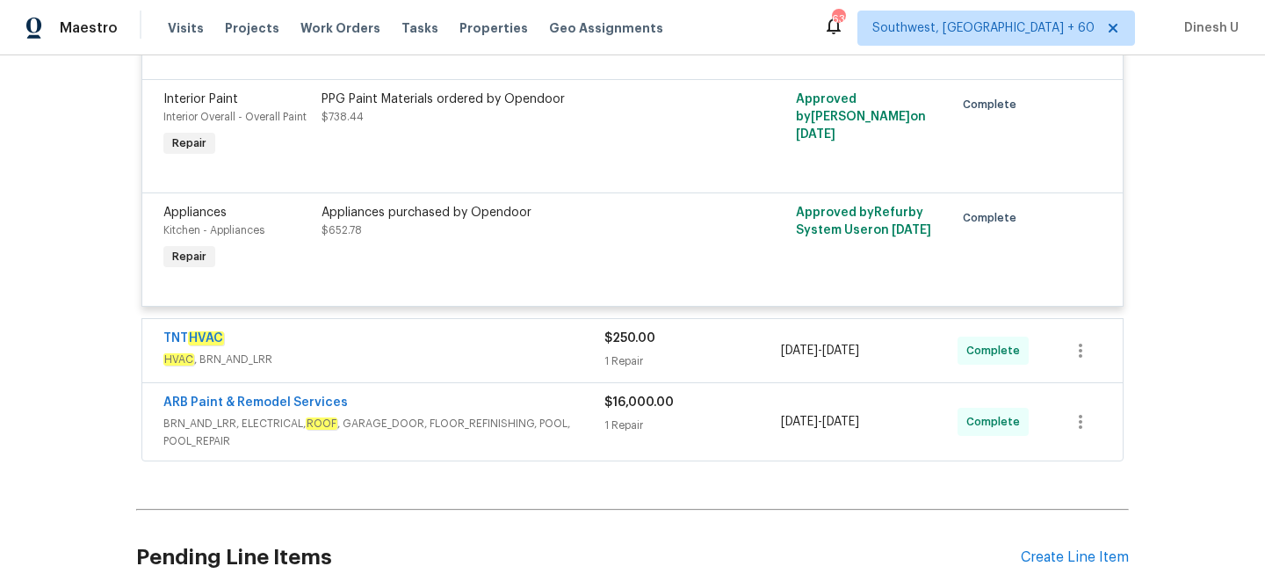
scroll to position [6842, 0]
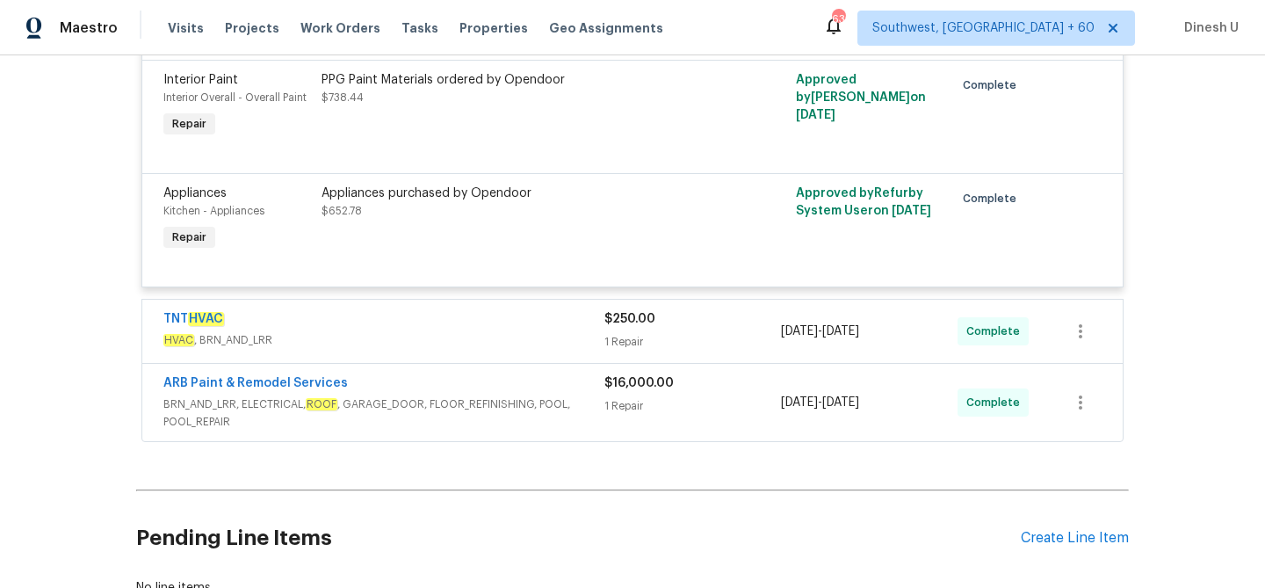
click at [611, 333] on div "1 Repair" at bounding box center [692, 342] width 177 height 18
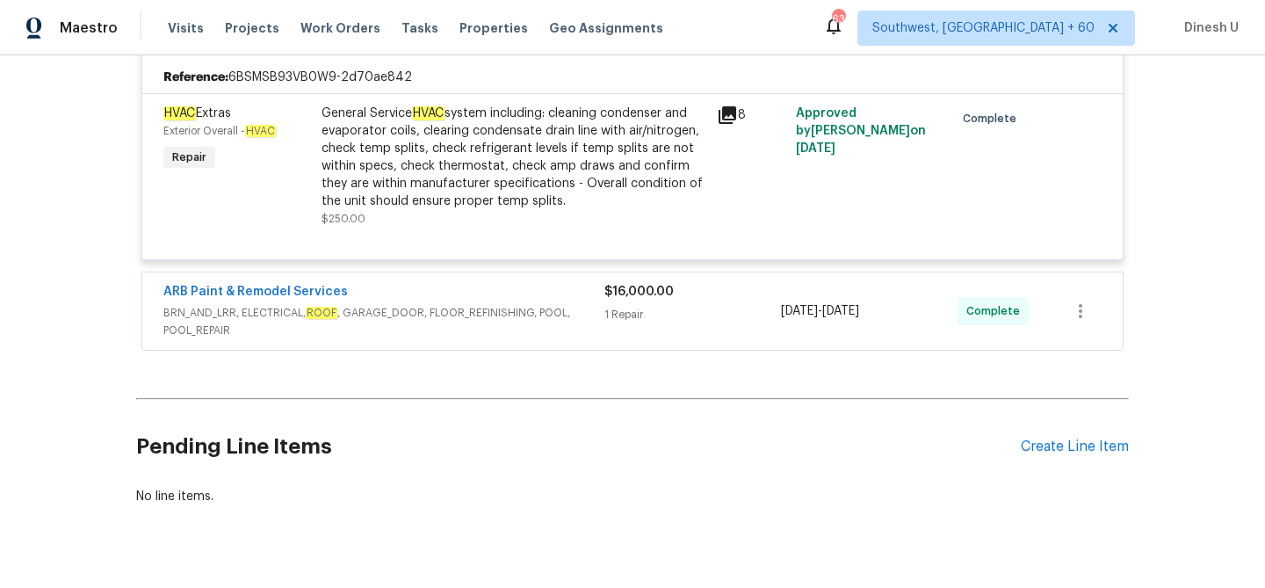
scroll to position [7151, 0]
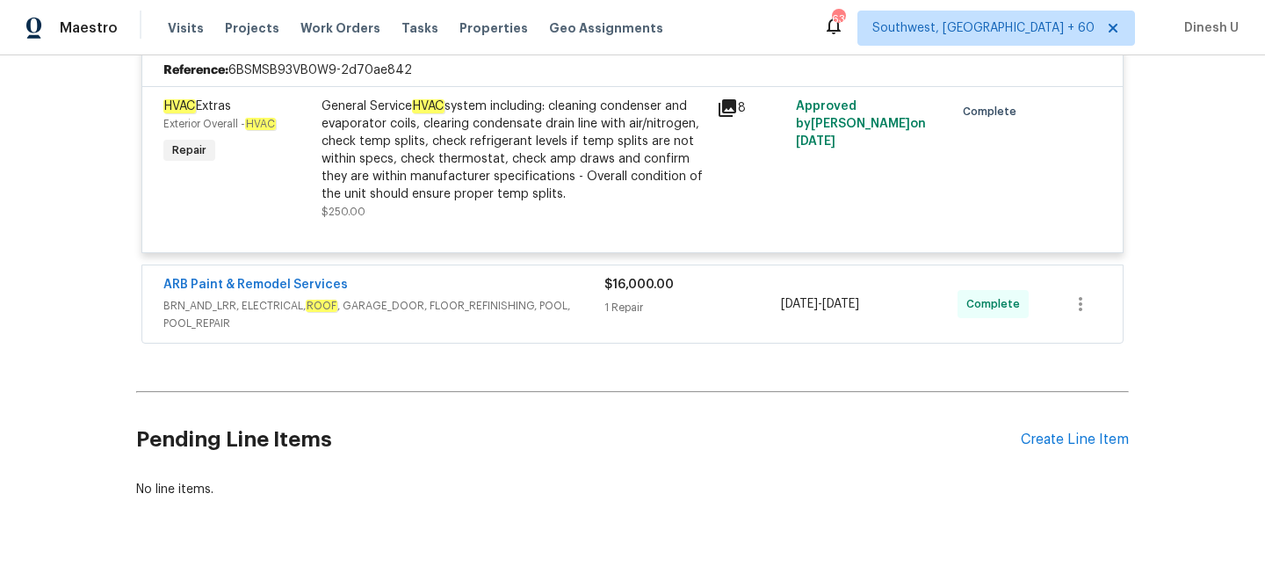
click at [643, 276] on div "$16,000.00" at bounding box center [692, 285] width 177 height 18
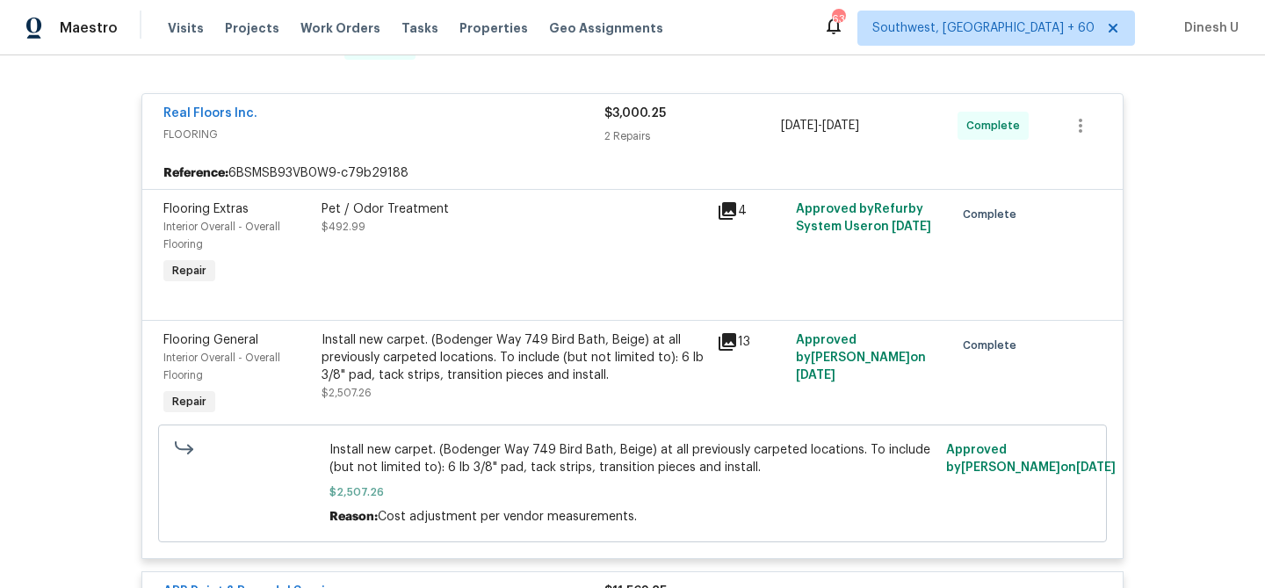
scroll to position [0, 0]
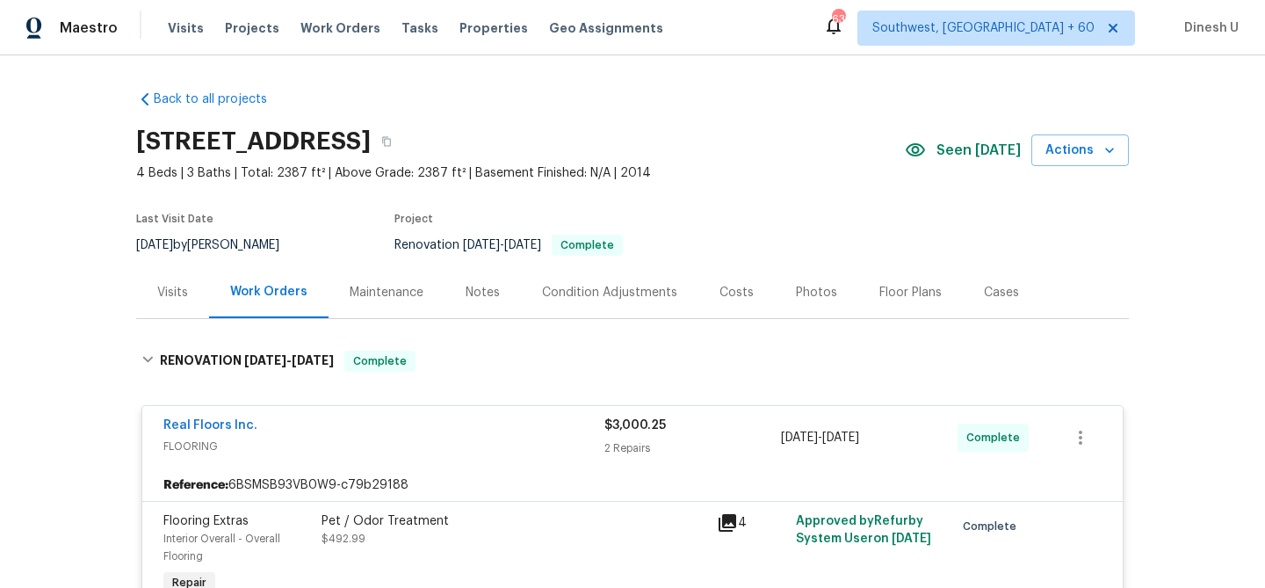
click at [184, 292] on div "Visits" at bounding box center [172, 293] width 31 height 18
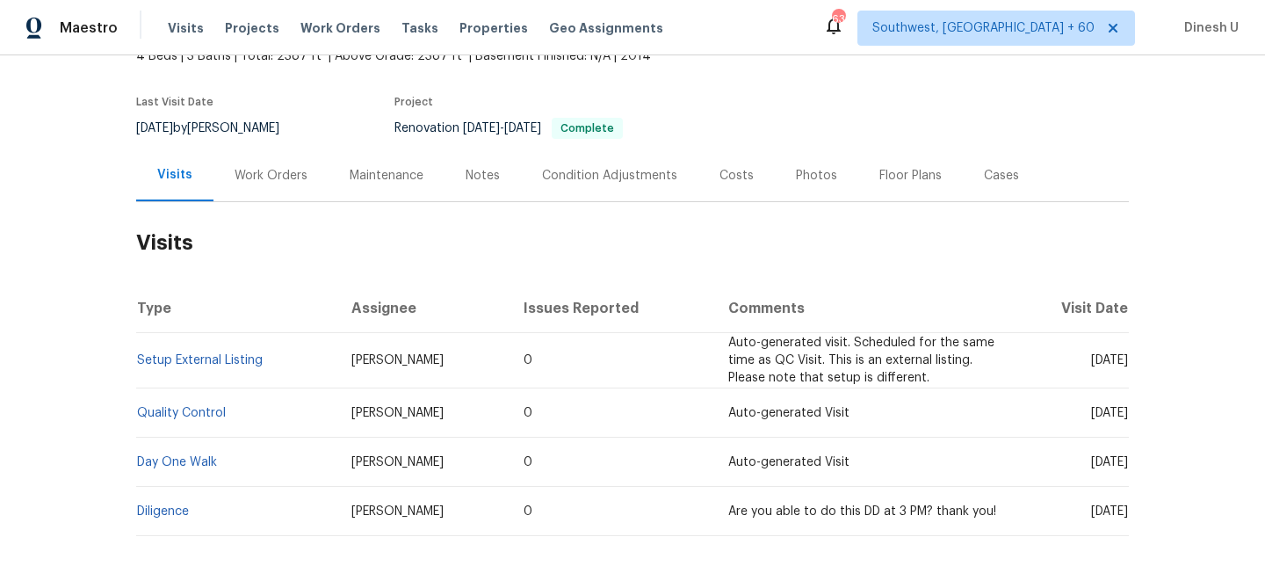
scroll to position [184, 0]
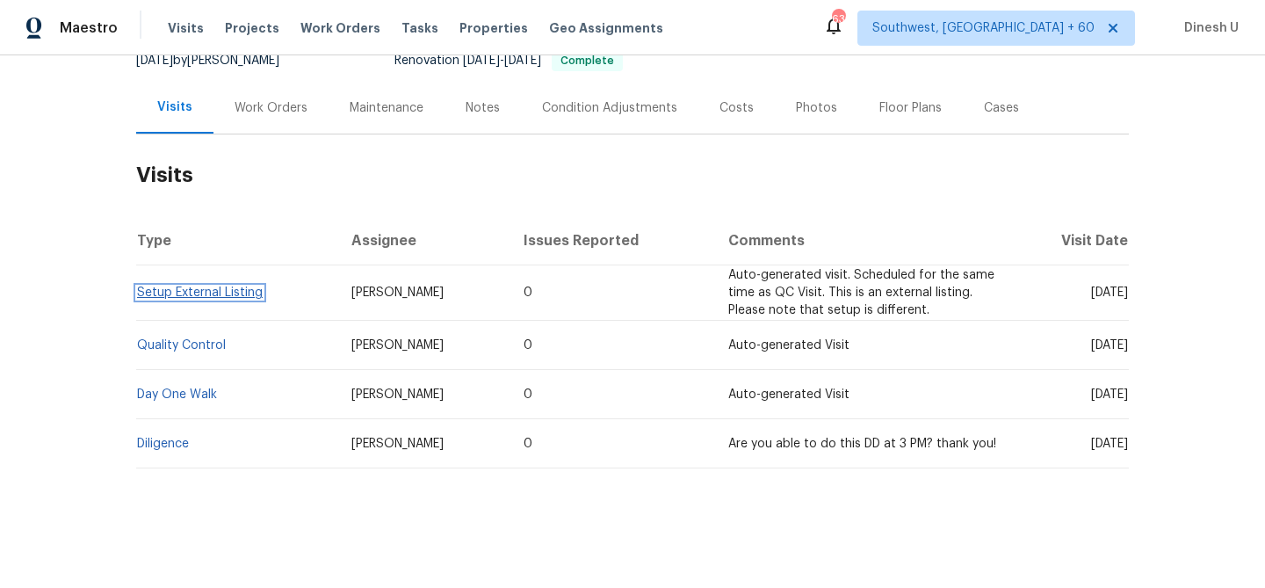
click at [171, 295] on link "Setup External Listing" at bounding box center [200, 292] width 126 height 12
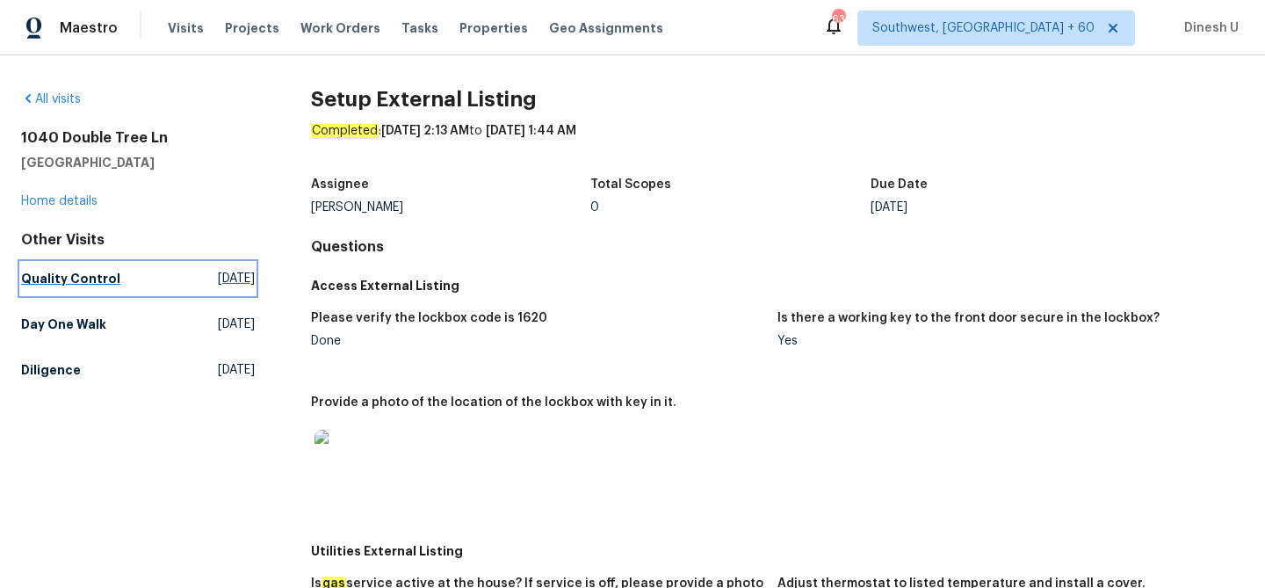
click at [218, 272] on span "[DATE]" at bounding box center [236, 279] width 37 height 18
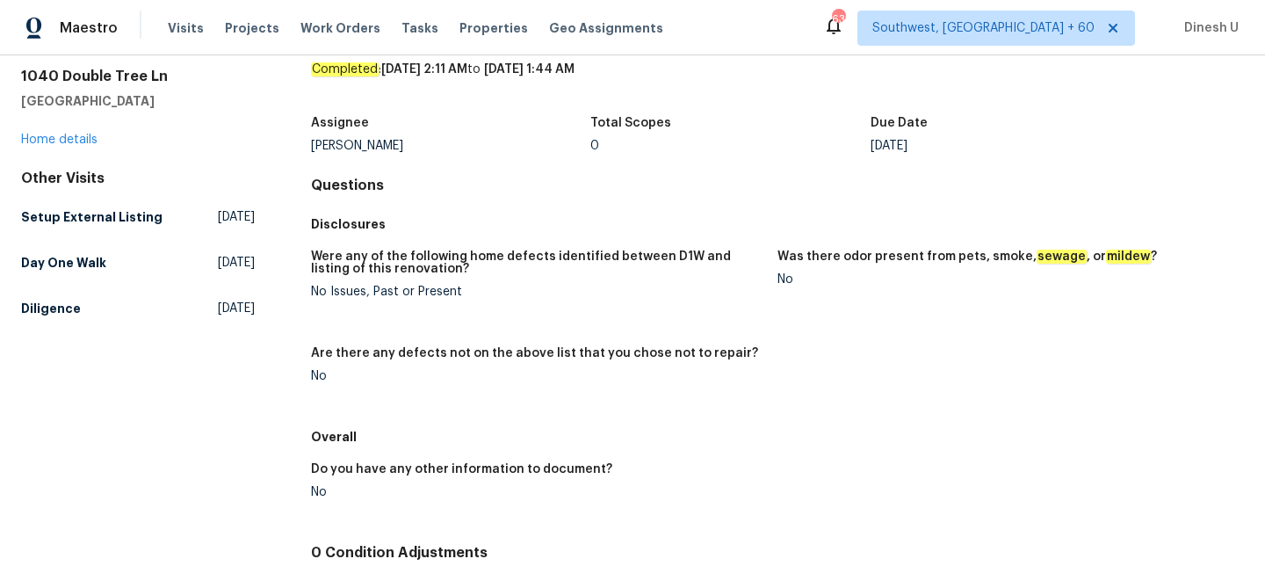
scroll to position [9, 0]
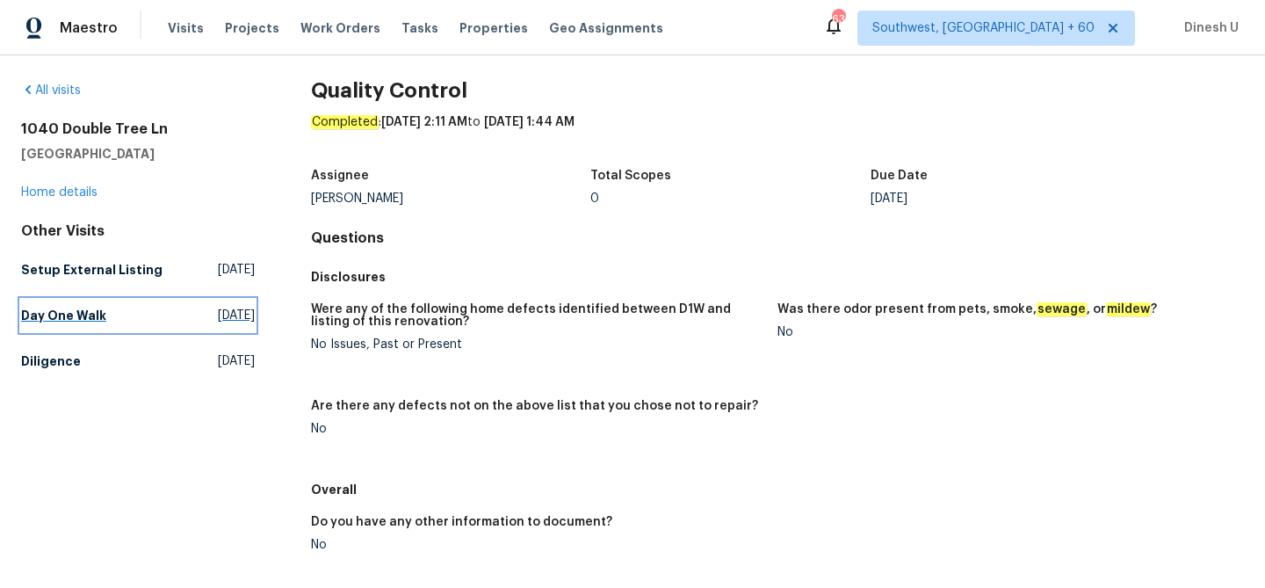
click at [218, 314] on span "[DATE]" at bounding box center [236, 316] width 37 height 18
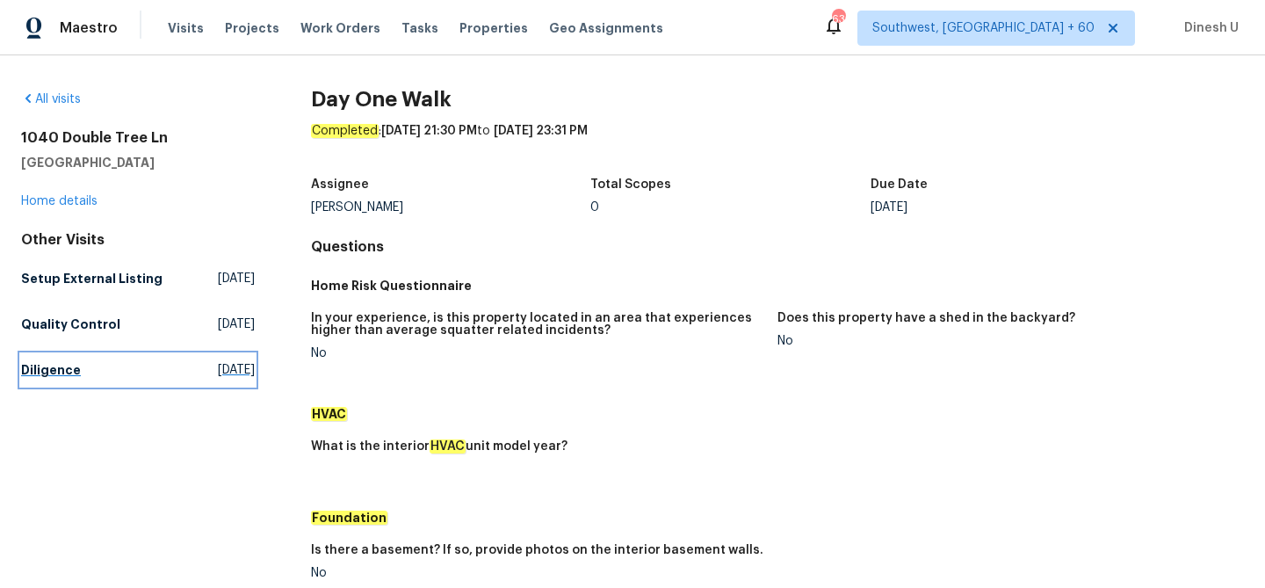
click at [218, 372] on span "[DATE]" at bounding box center [236, 370] width 37 height 18
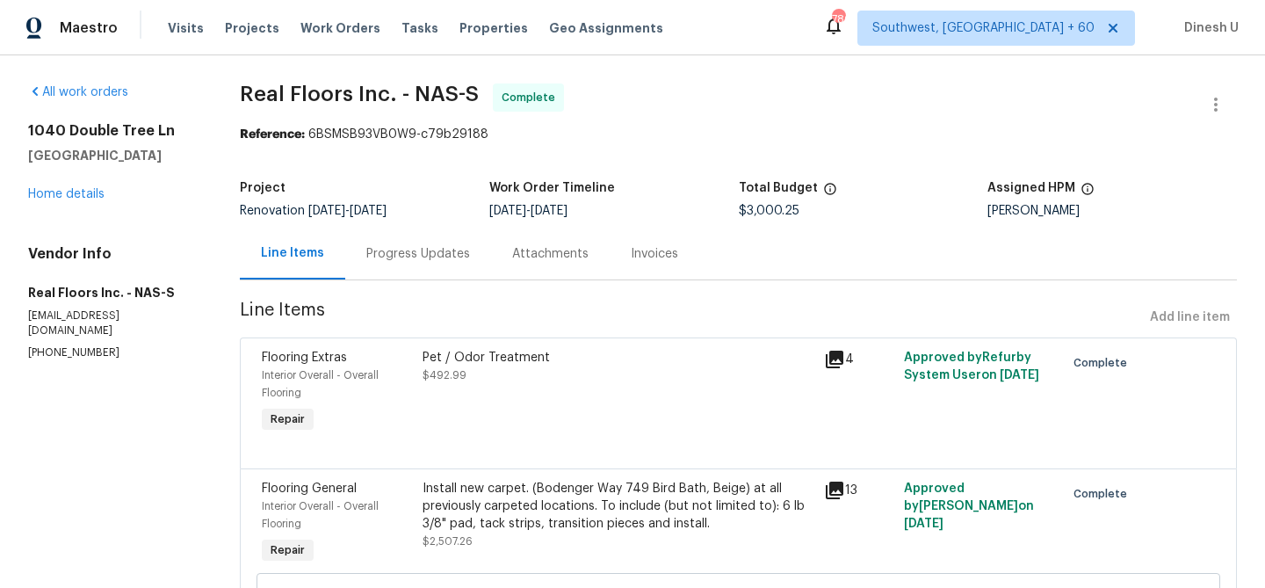
click at [112, 194] on div "1040 Double Tree Ln Gallatin, TN 37066 Home details" at bounding box center [113, 162] width 170 height 81
click at [64, 294] on h5 "Real Floors Inc. - NAS-S" at bounding box center [113, 293] width 170 height 18
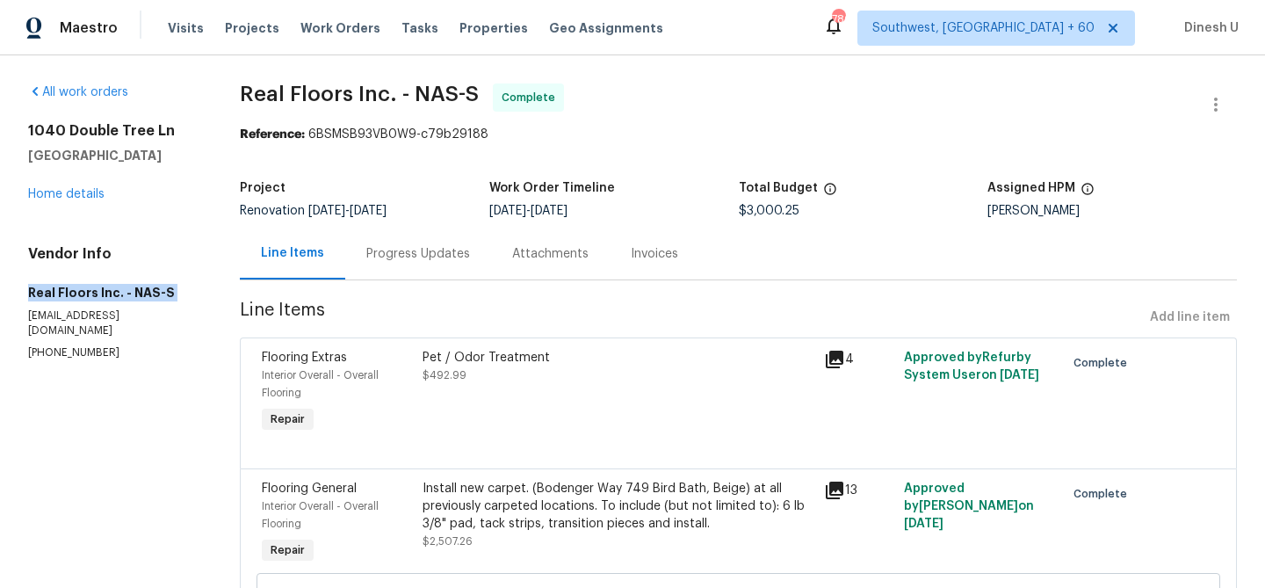
copy h5 "Real Floors Inc. - NAS-S"
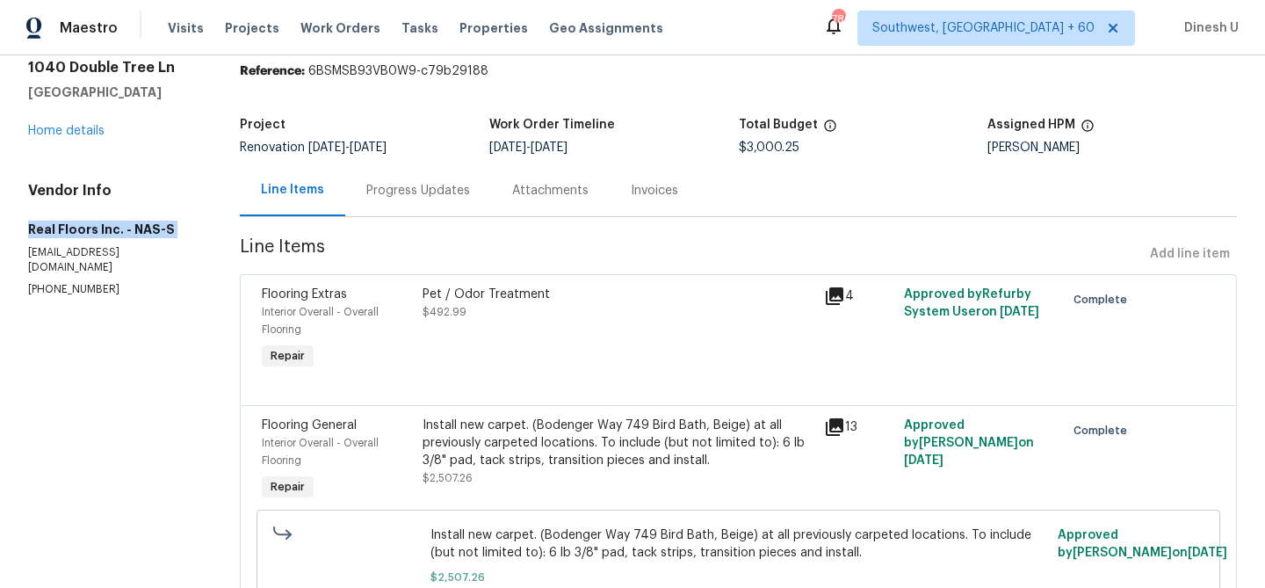
scroll to position [68, 0]
